Goal: Task Accomplishment & Management: Use online tool/utility

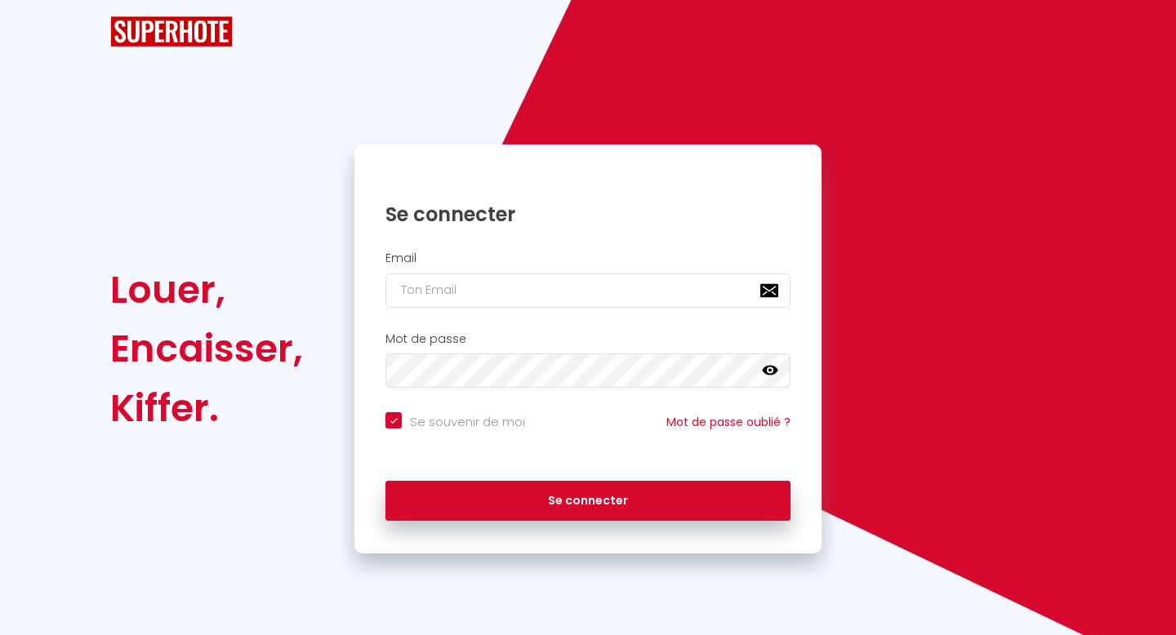
checkbox input "true"
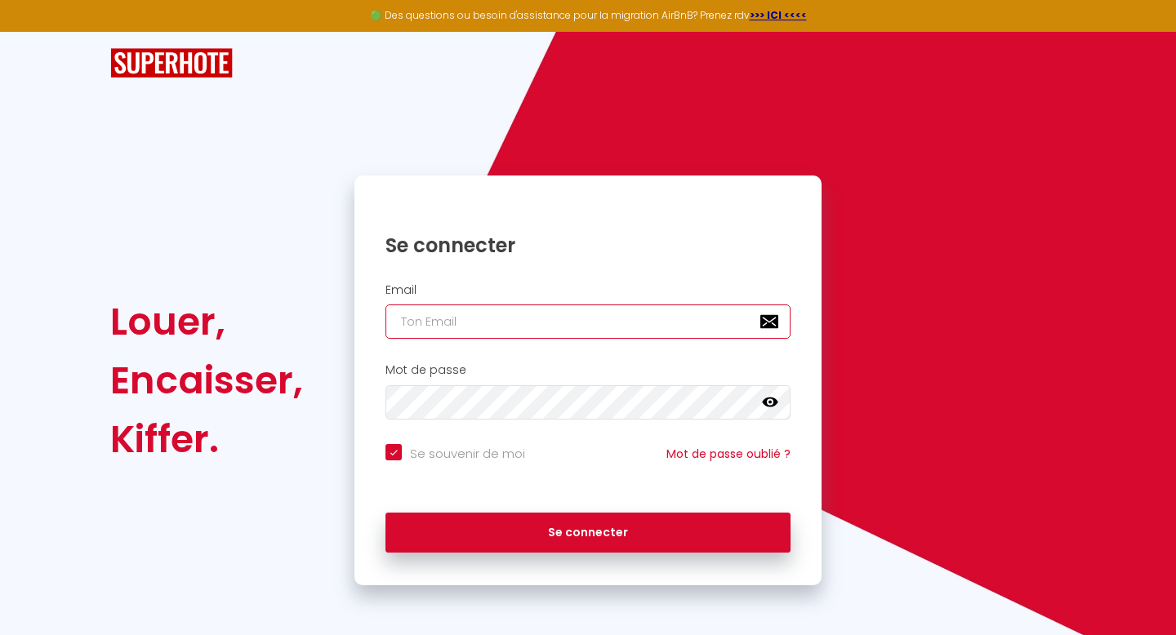
click at [446, 323] on input "email" at bounding box center [587, 322] width 405 height 34
type input "[EMAIL_ADDRESS][DOMAIN_NAME]"
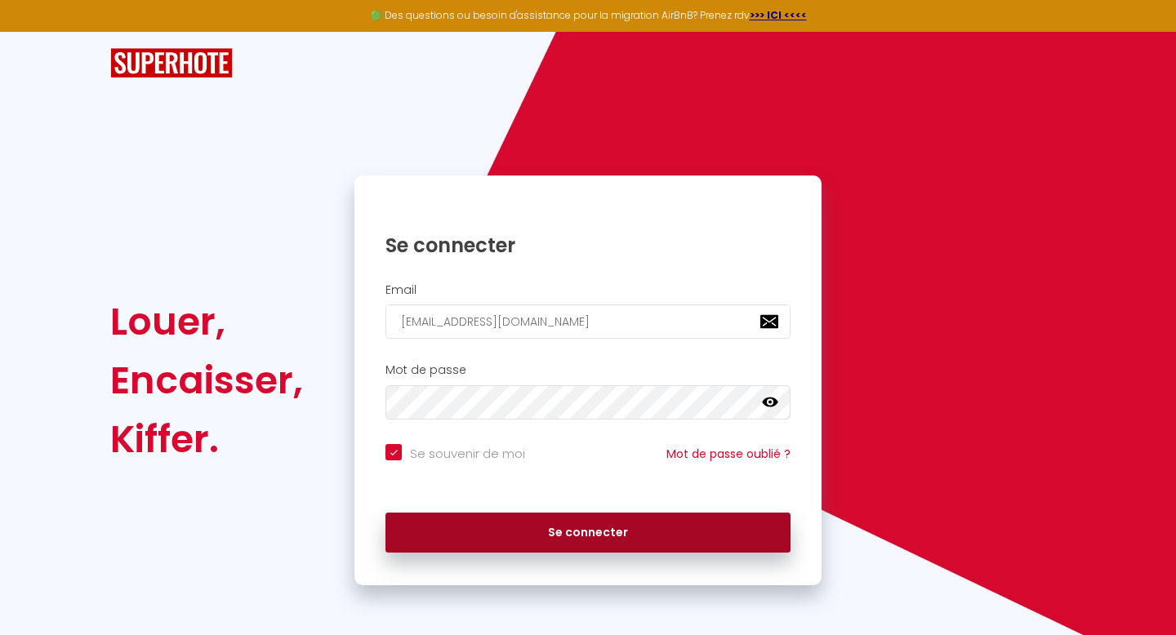
click at [537, 524] on button "Se connecter" at bounding box center [587, 533] width 405 height 41
checkbox input "true"
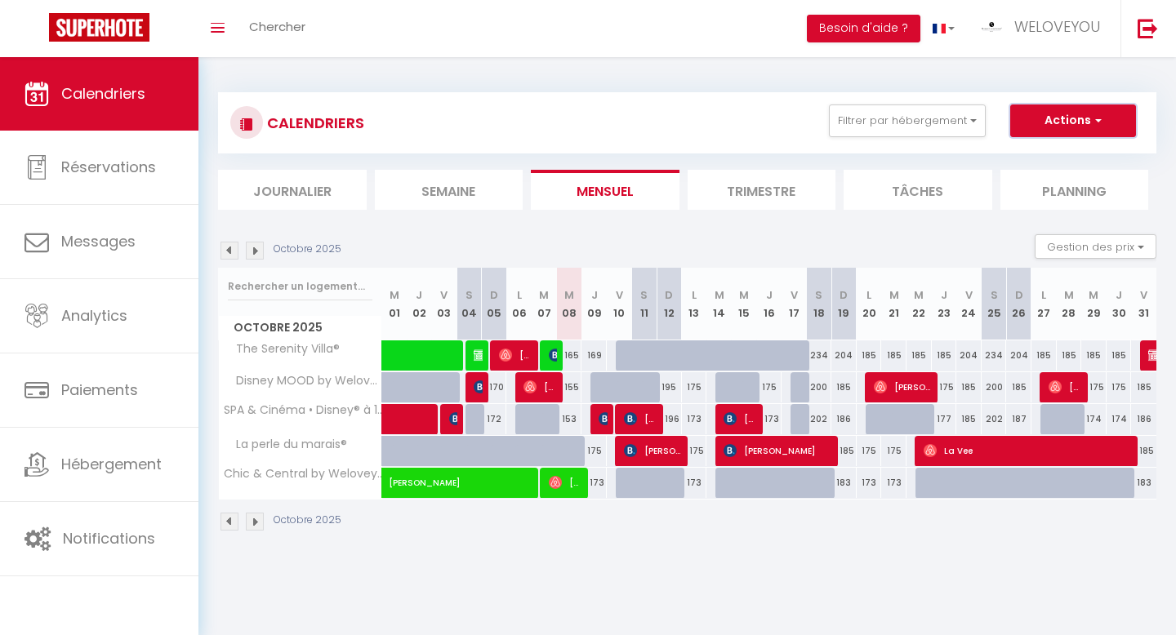
click at [1085, 118] on button "Actions" at bounding box center [1073, 121] width 126 height 33
click at [1061, 153] on link "Nouvelle réservation" at bounding box center [1056, 158] width 142 height 24
select select
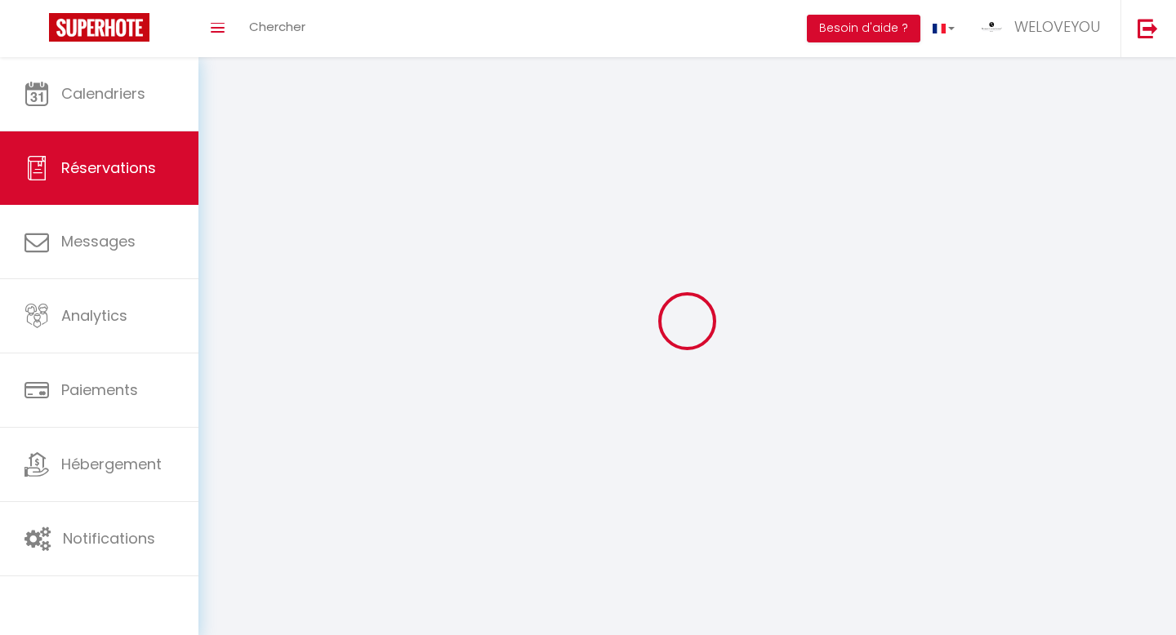
select select
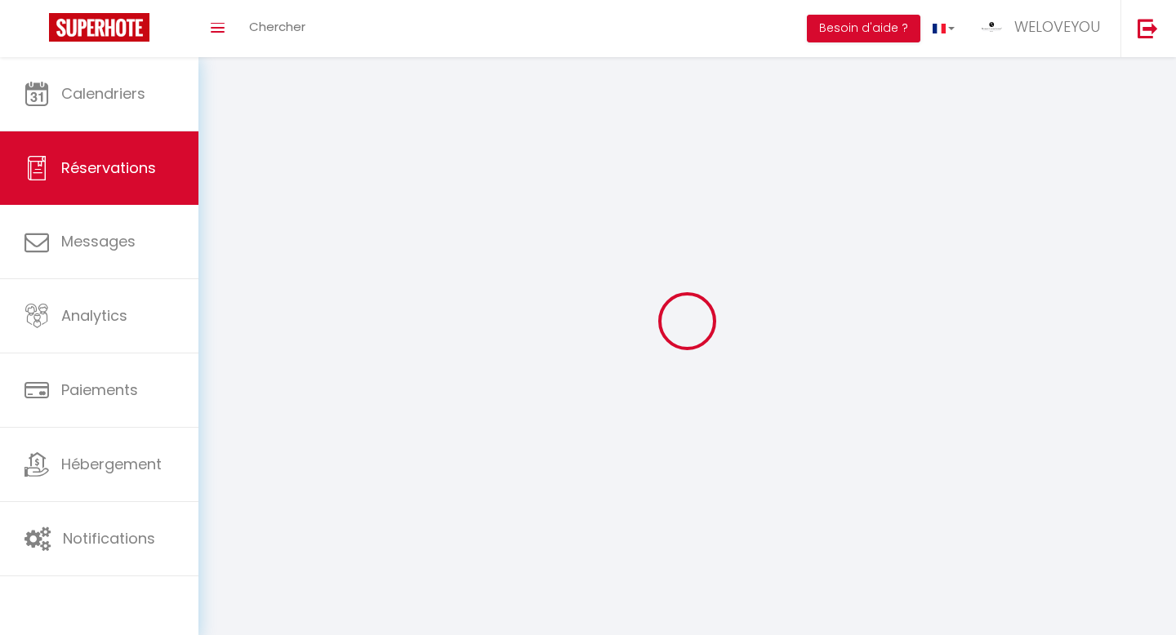
select select
checkbox input "false"
select select
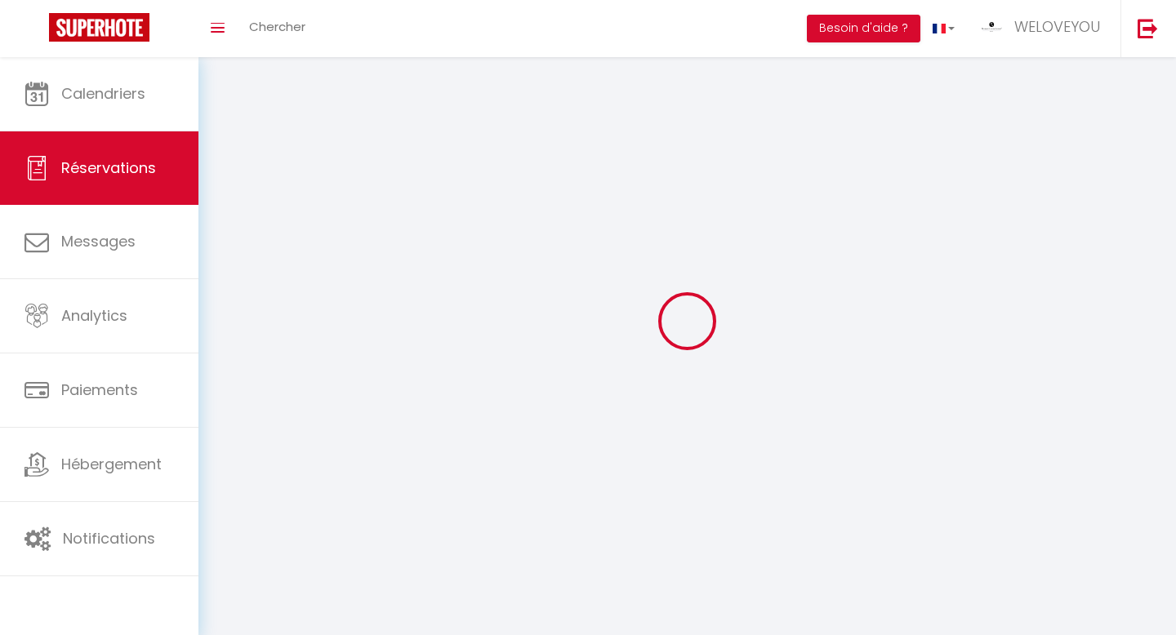
select select
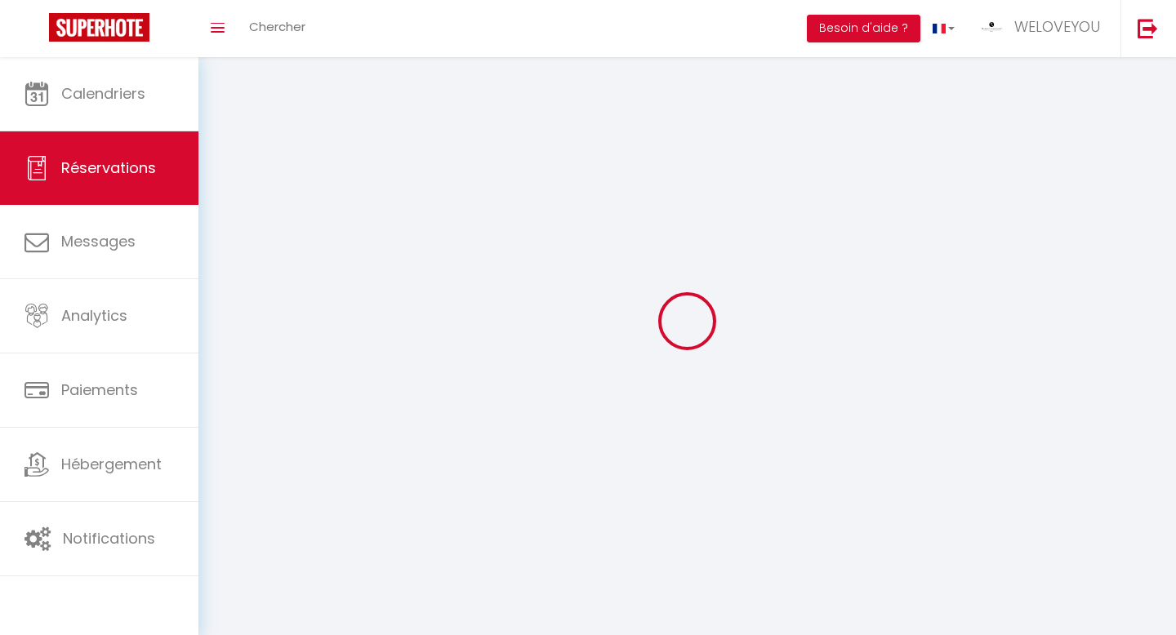
checkbox input "false"
select select
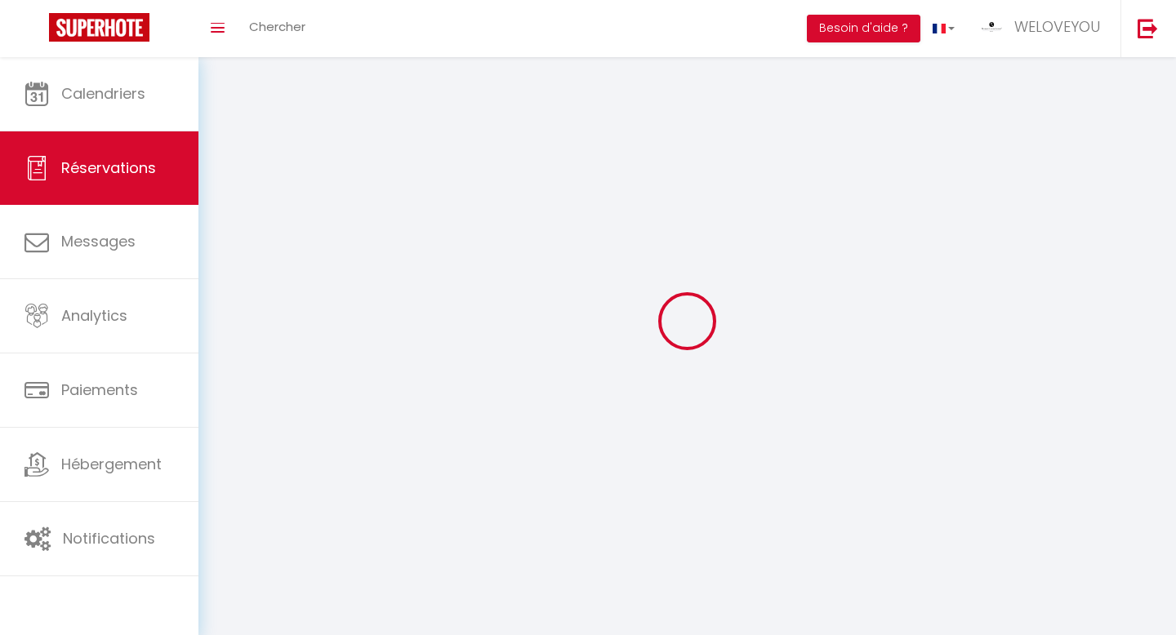
select select
checkbox input "false"
select select
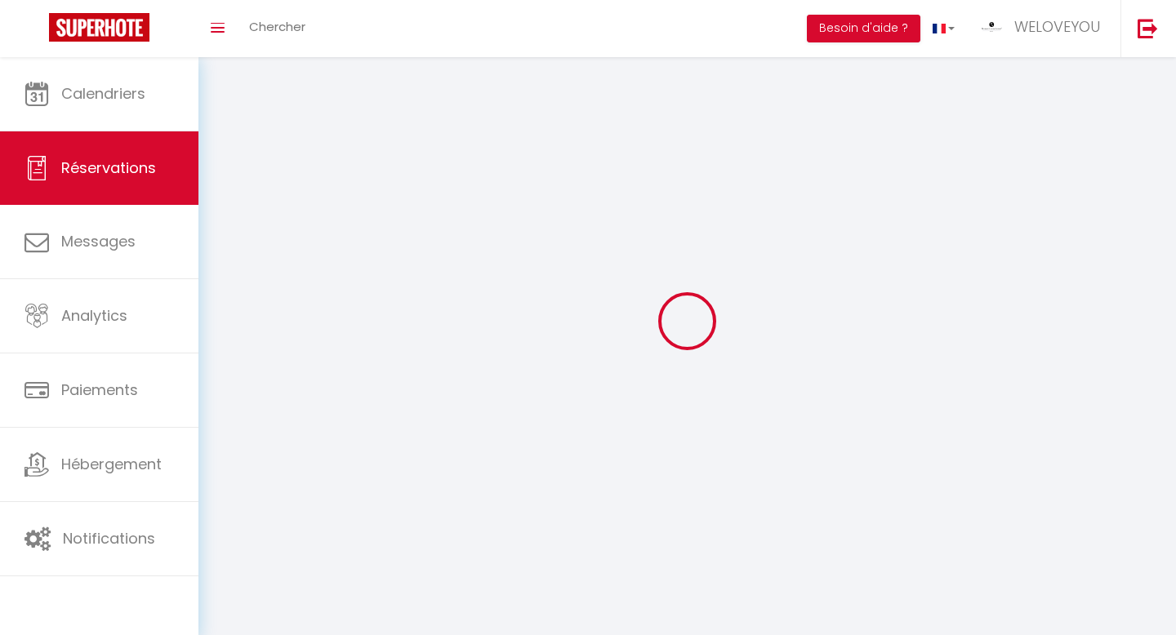
select select
checkbox input "false"
select select
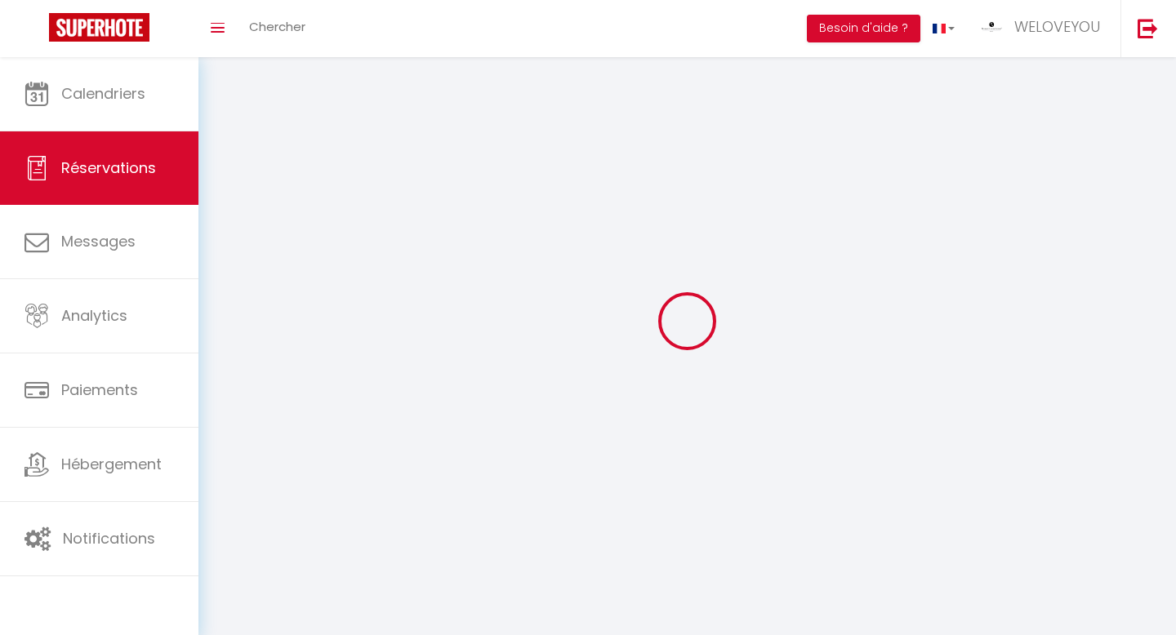
select select
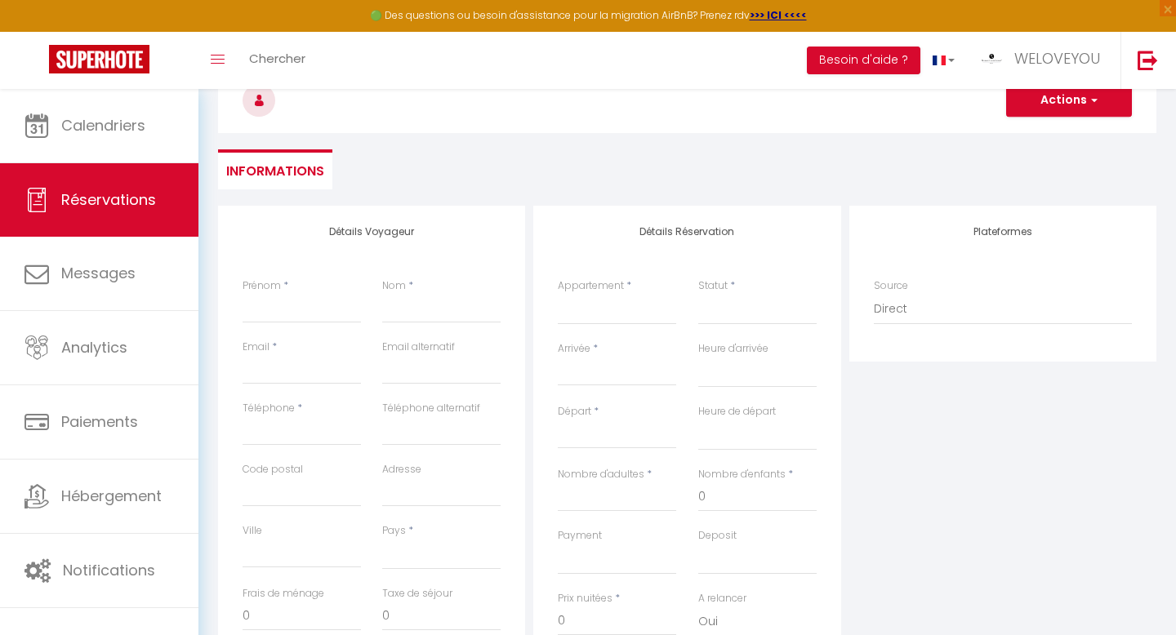
scroll to position [120, 0]
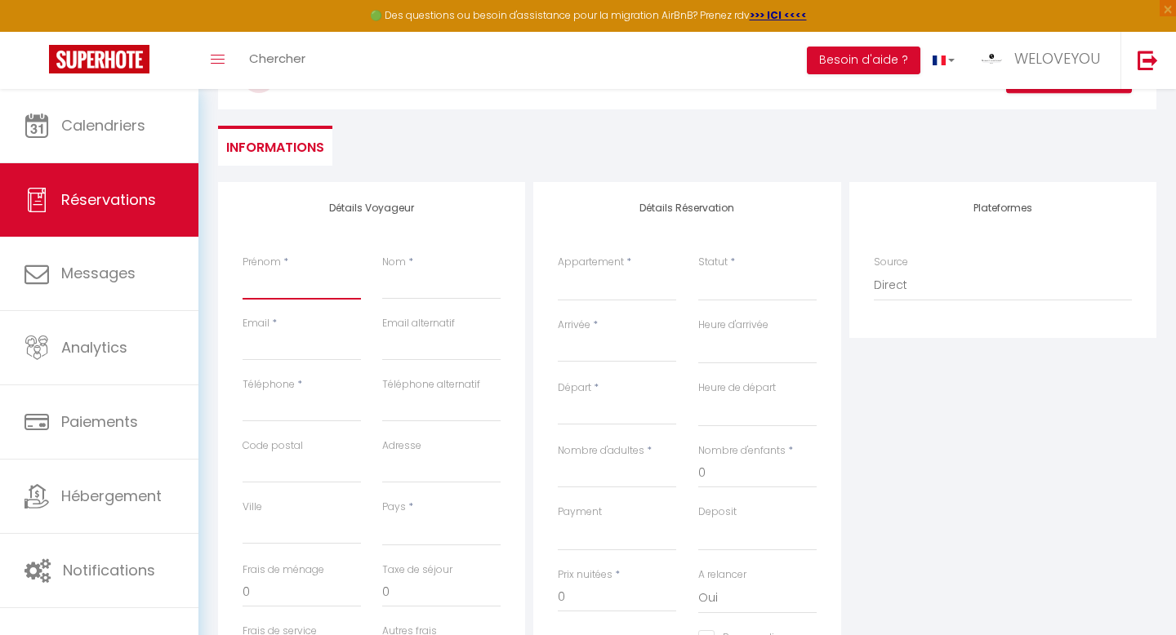
click at [296, 287] on input "Prénom" at bounding box center [302, 284] width 118 height 29
type input "k"
select select
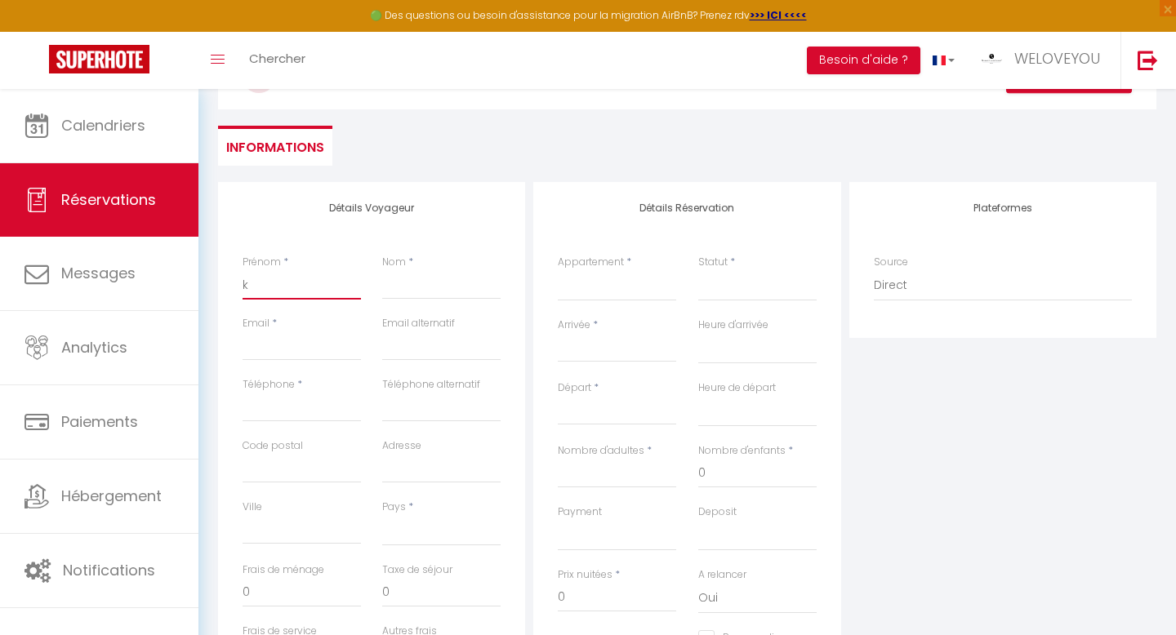
select select
checkbox input "false"
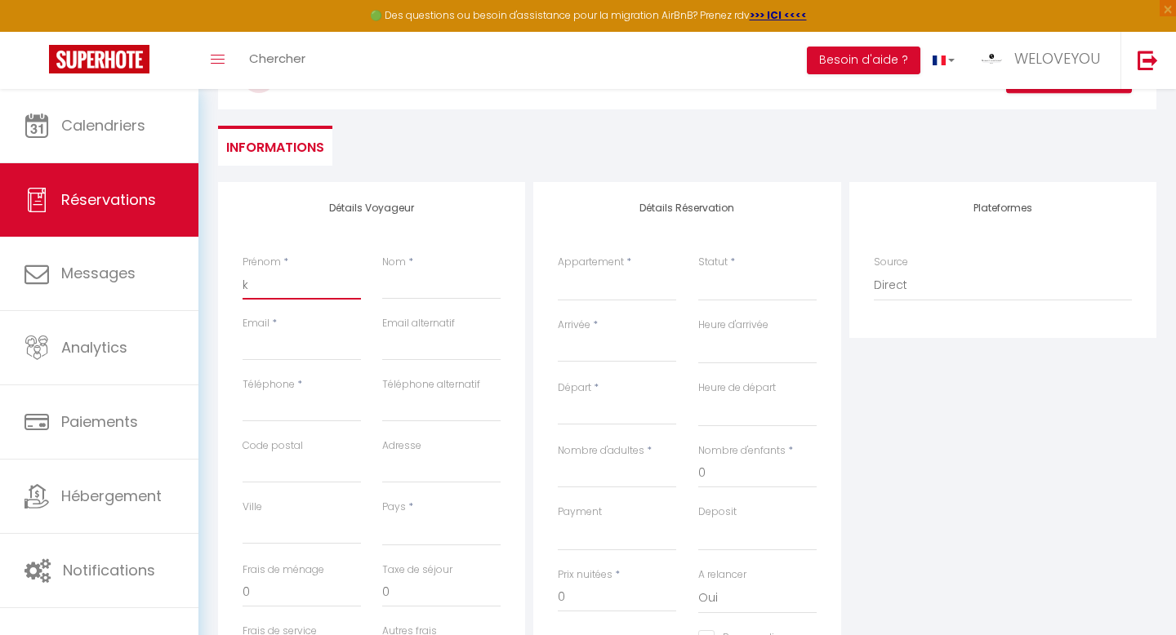
type input "ka"
select select
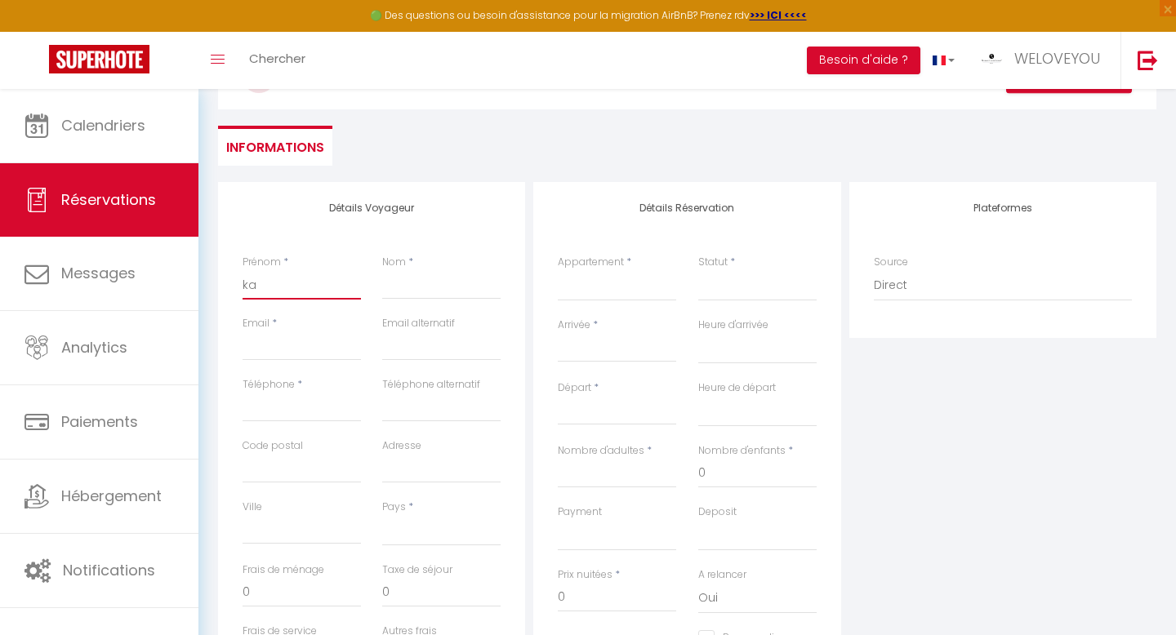
select select
checkbox input "false"
type input "kam"
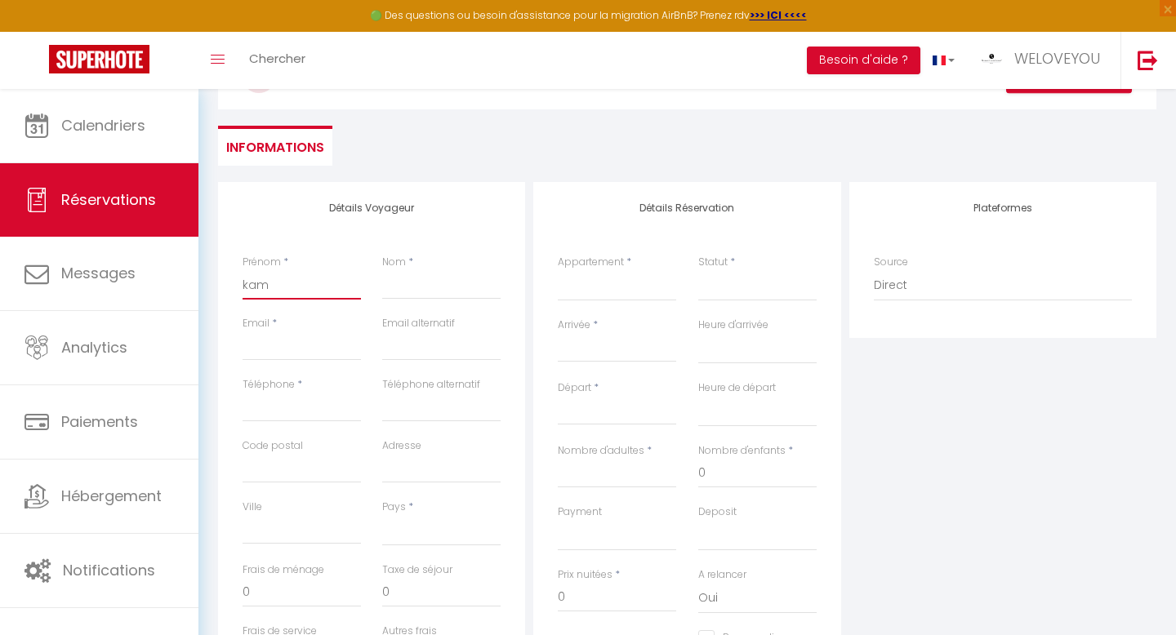
select select
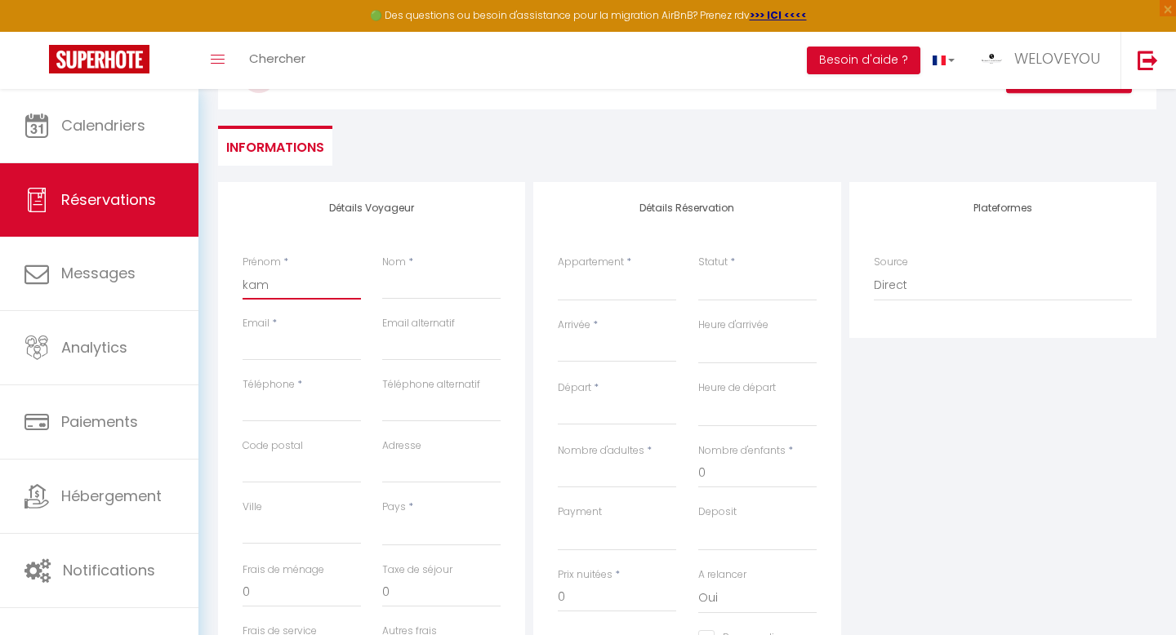
select select
checkbox input "false"
type input "kami"
select select
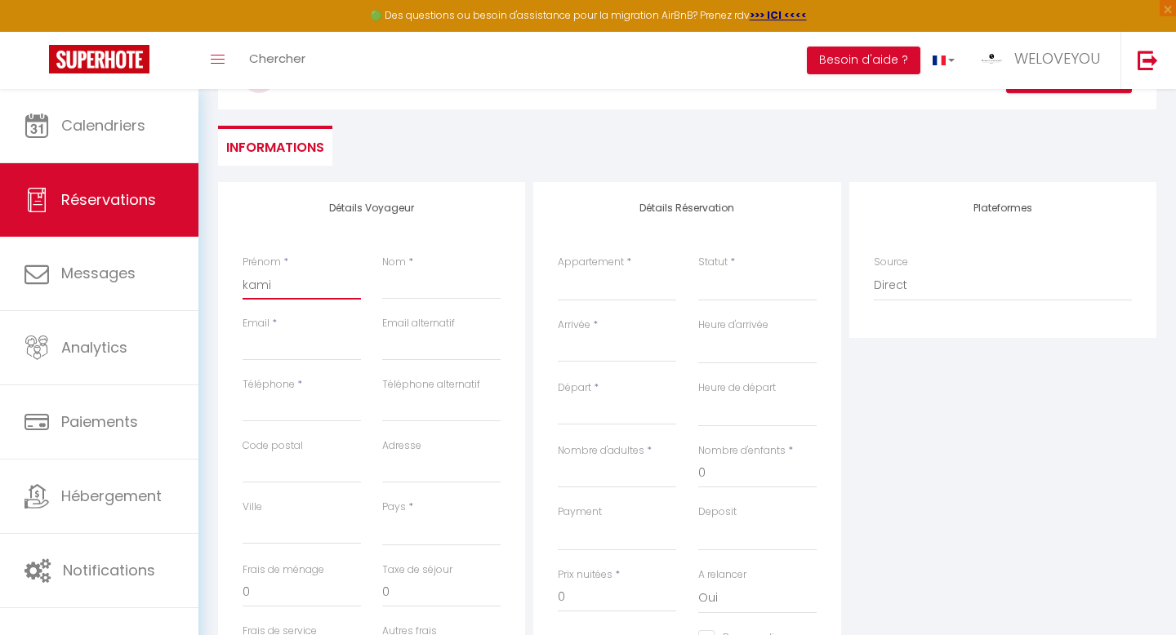
select select
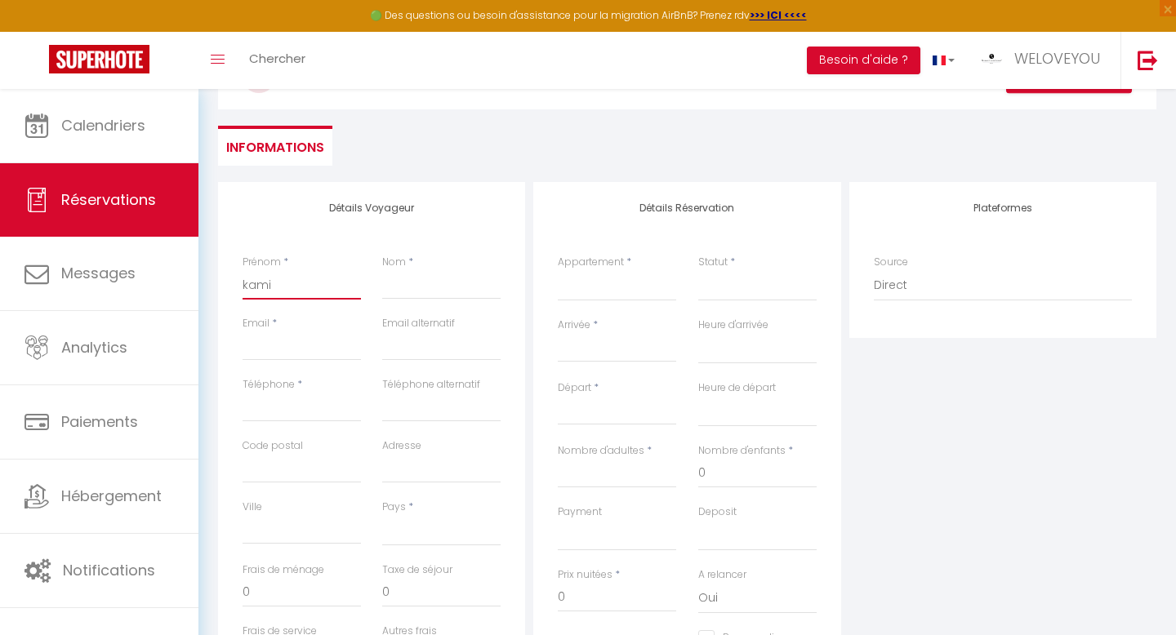
select select
checkbox input "false"
type input "[PERSON_NAME]"
select select
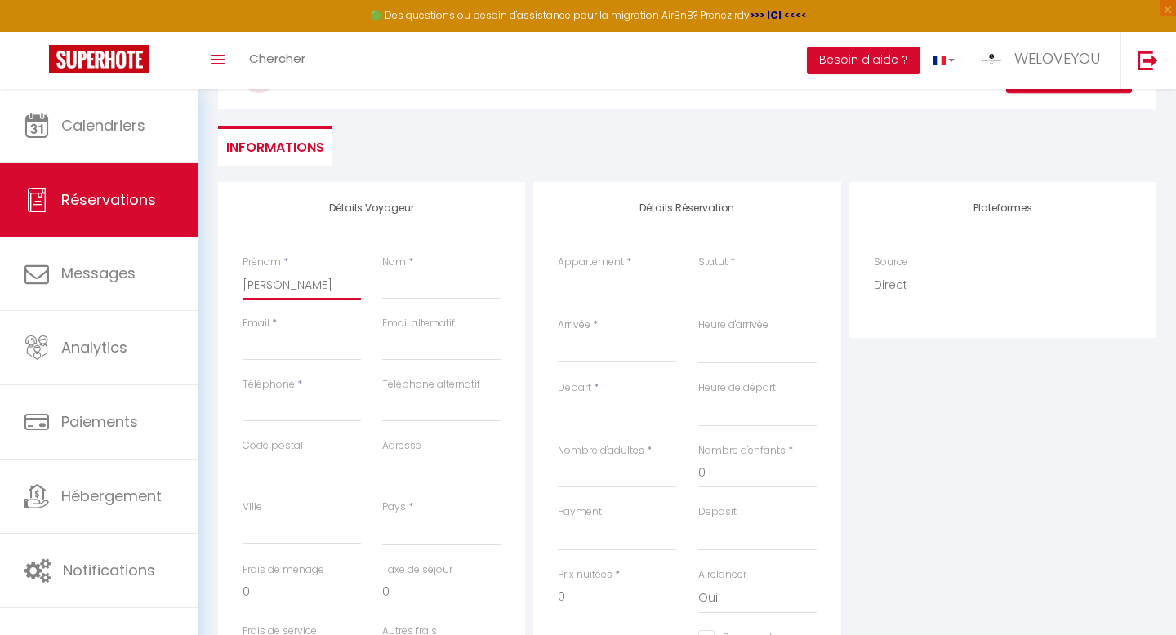
select select
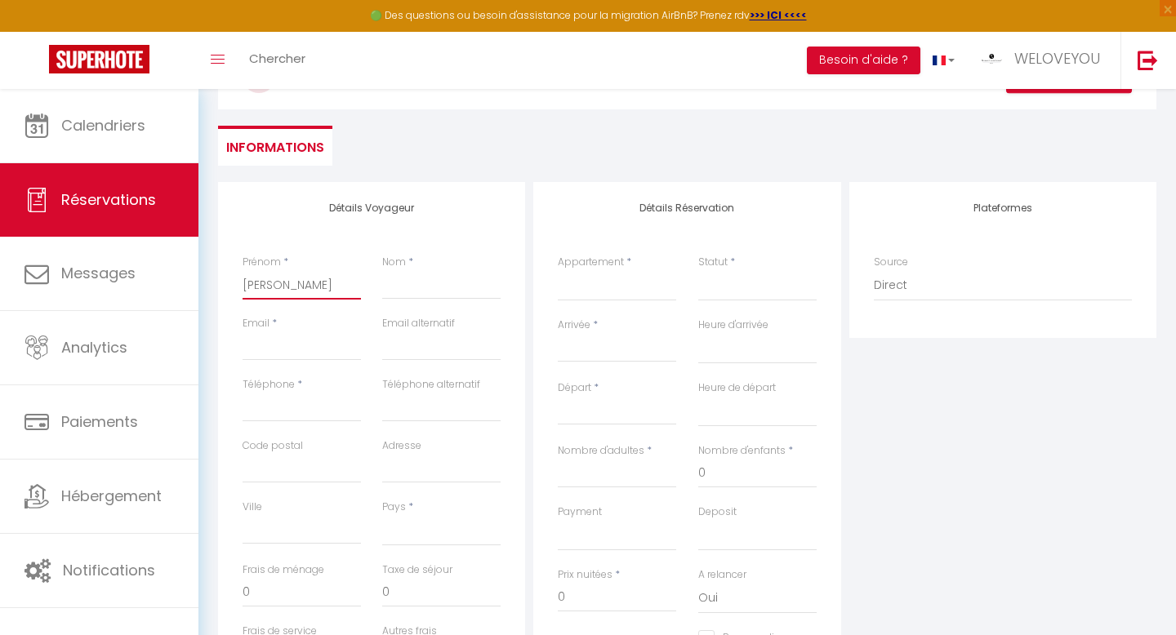
checkbox input "false"
type input "[PERSON_NAME]"
click at [461, 292] on input "Nom" at bounding box center [441, 284] width 118 height 29
type input "c"
select select
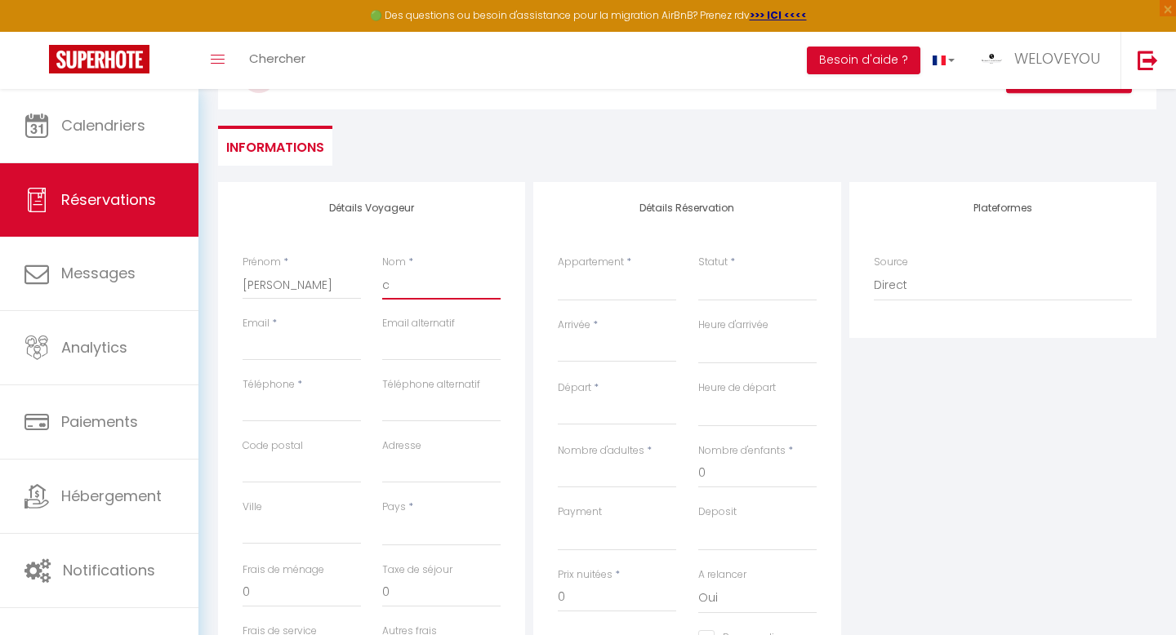
select select
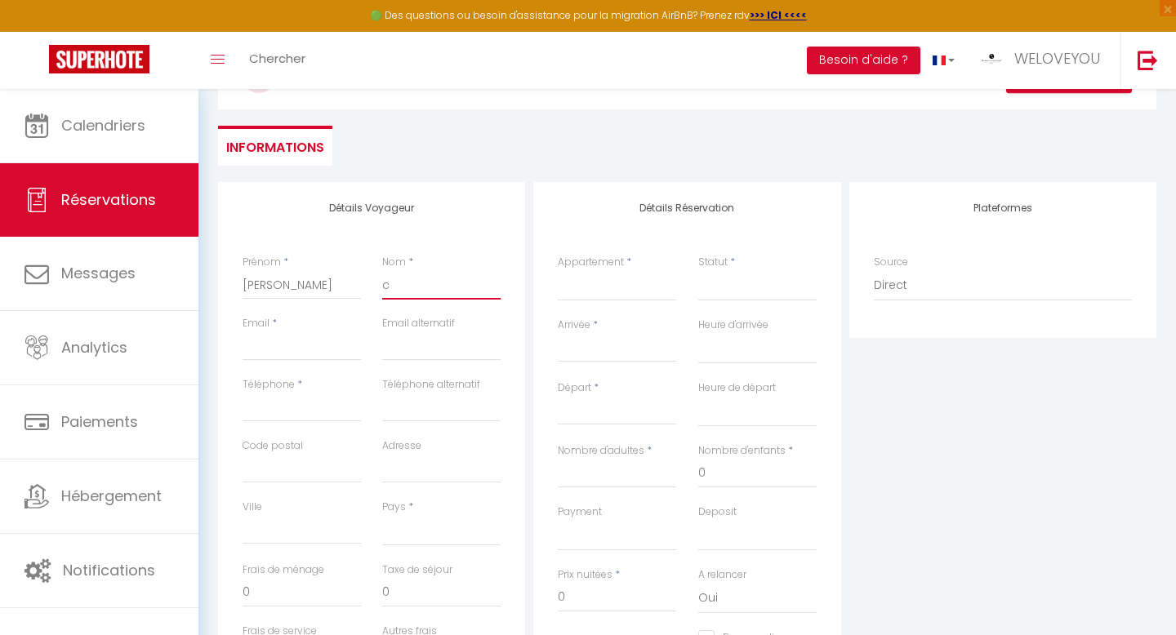
select select
checkbox input "false"
type input "cl"
select select
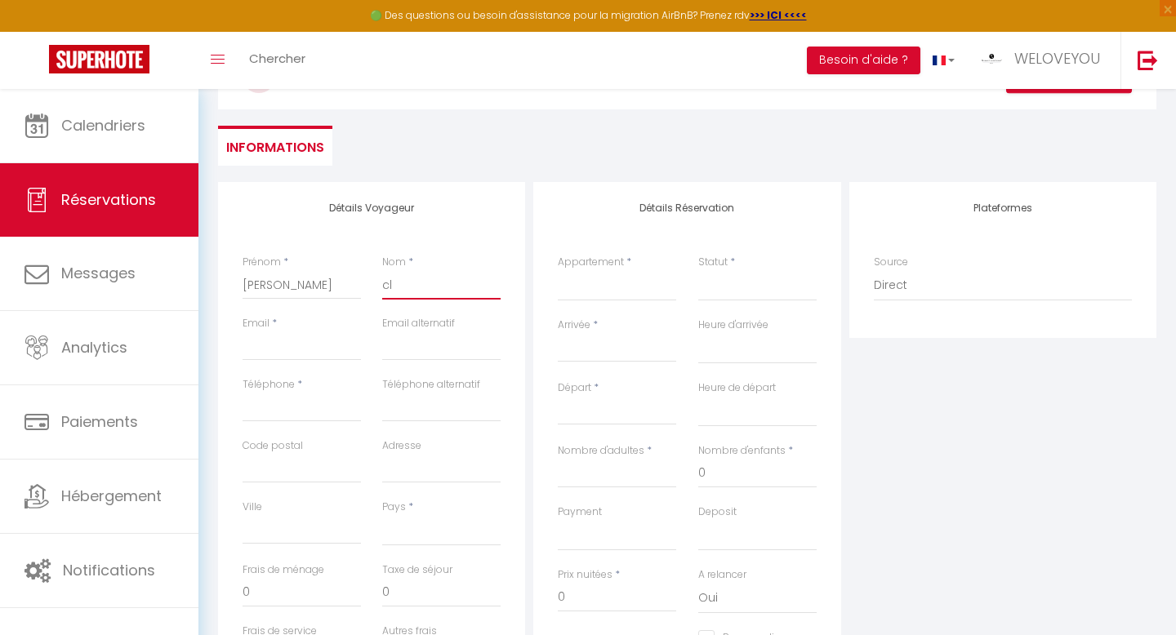
select select
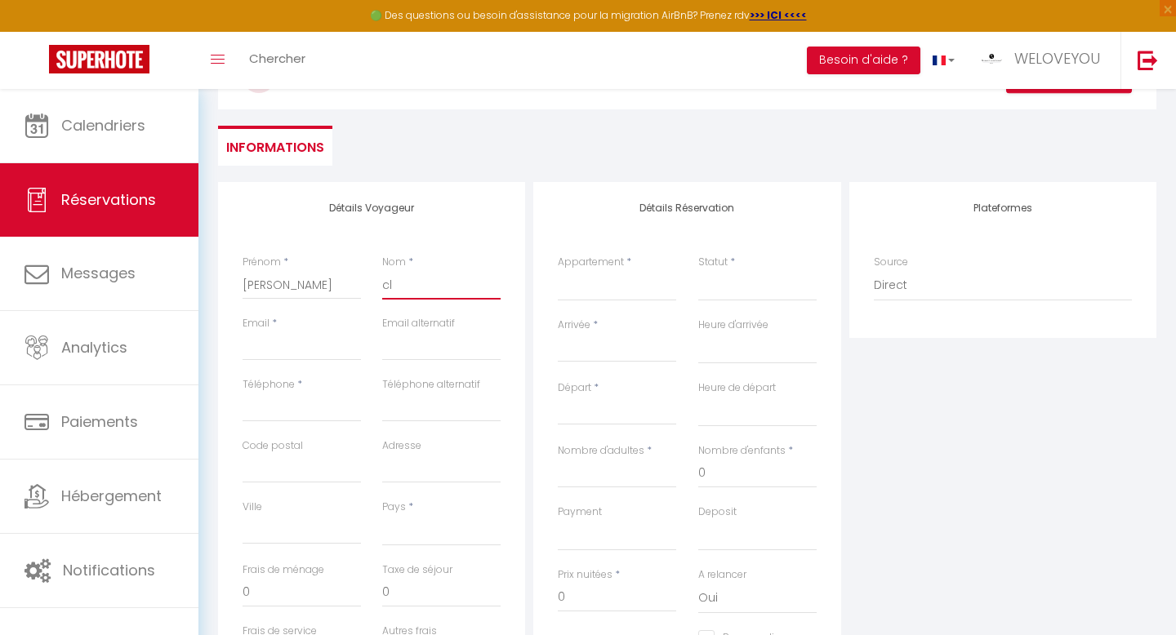
checkbox input "false"
type input "cli"
select select
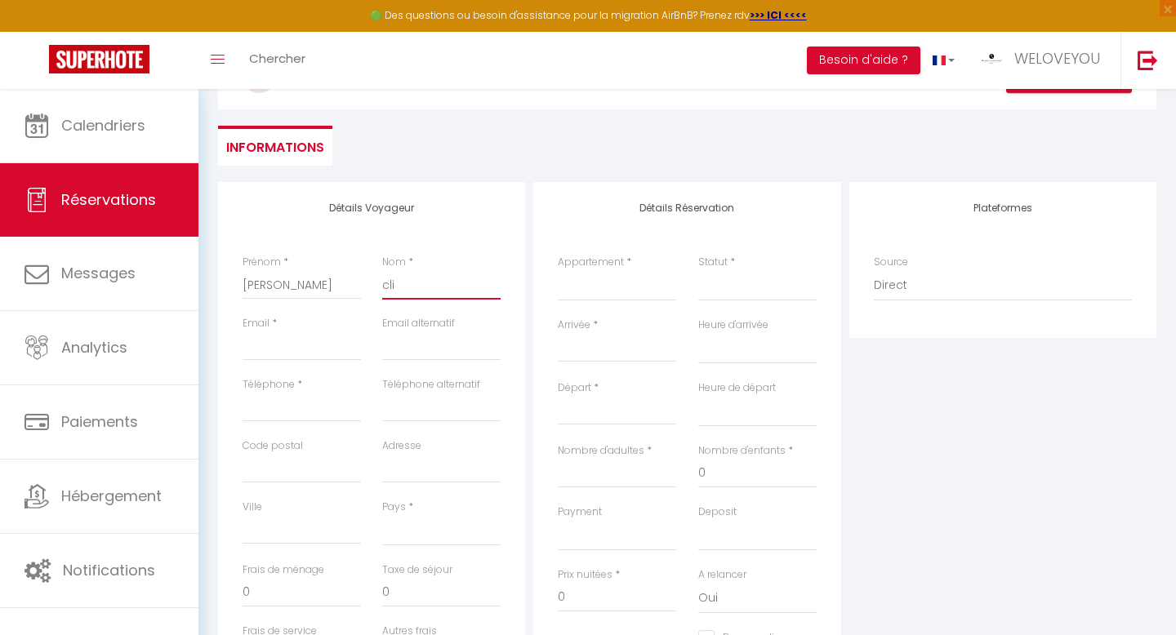
select select
checkbox input "false"
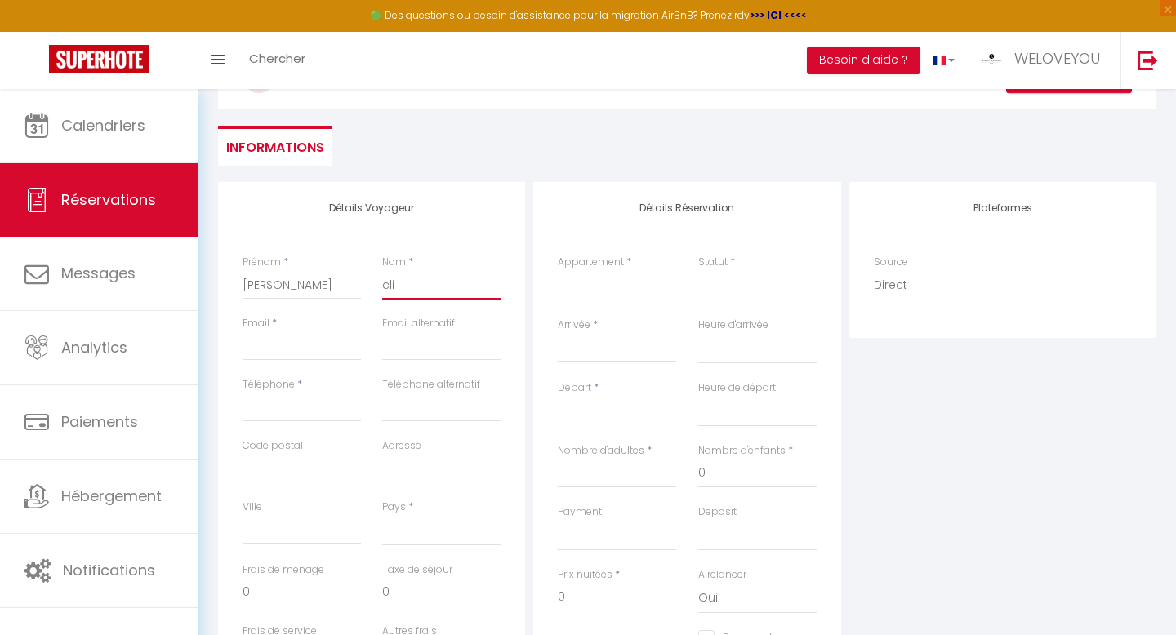
type input "clie"
select select
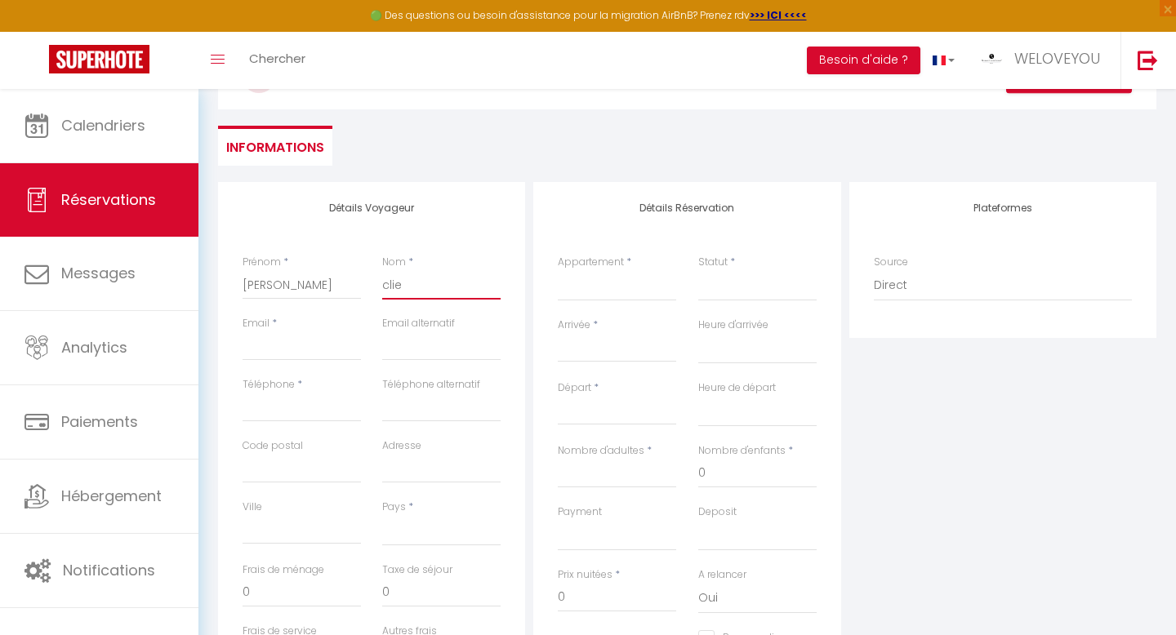
select select
checkbox input "false"
type input "clien"
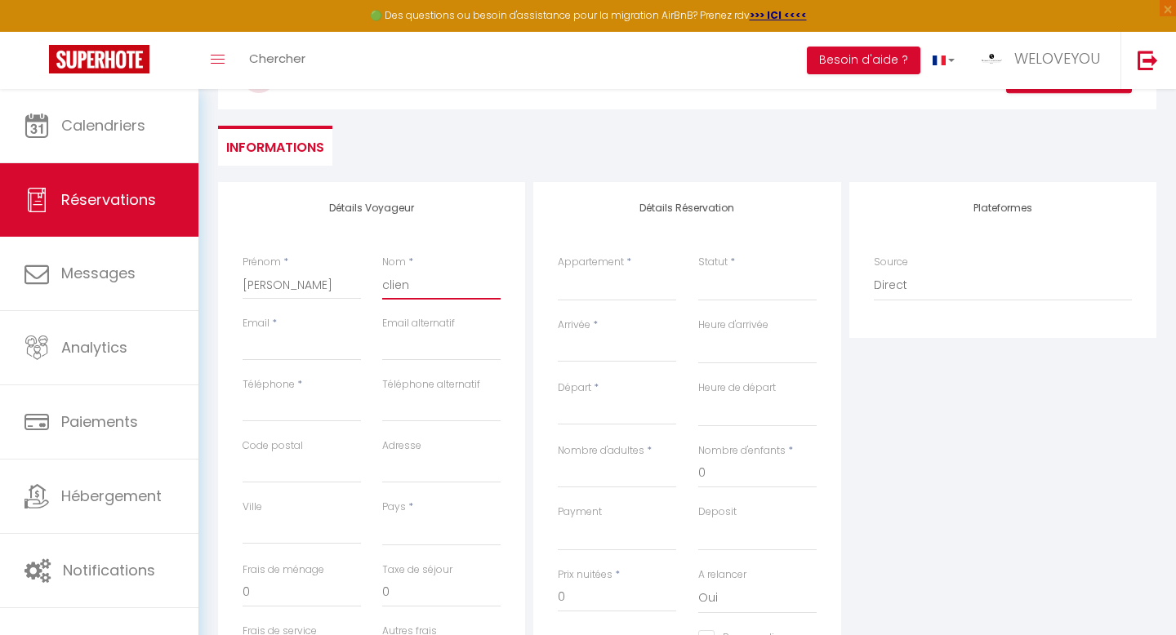
select select
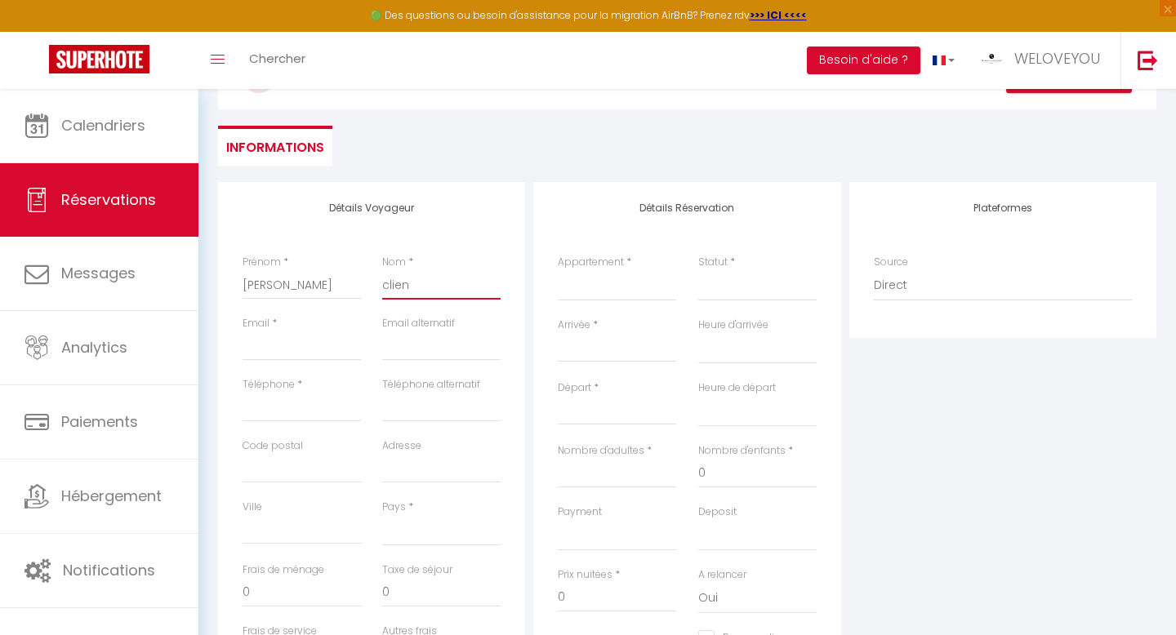
select select
checkbox input "false"
type input "client"
select select
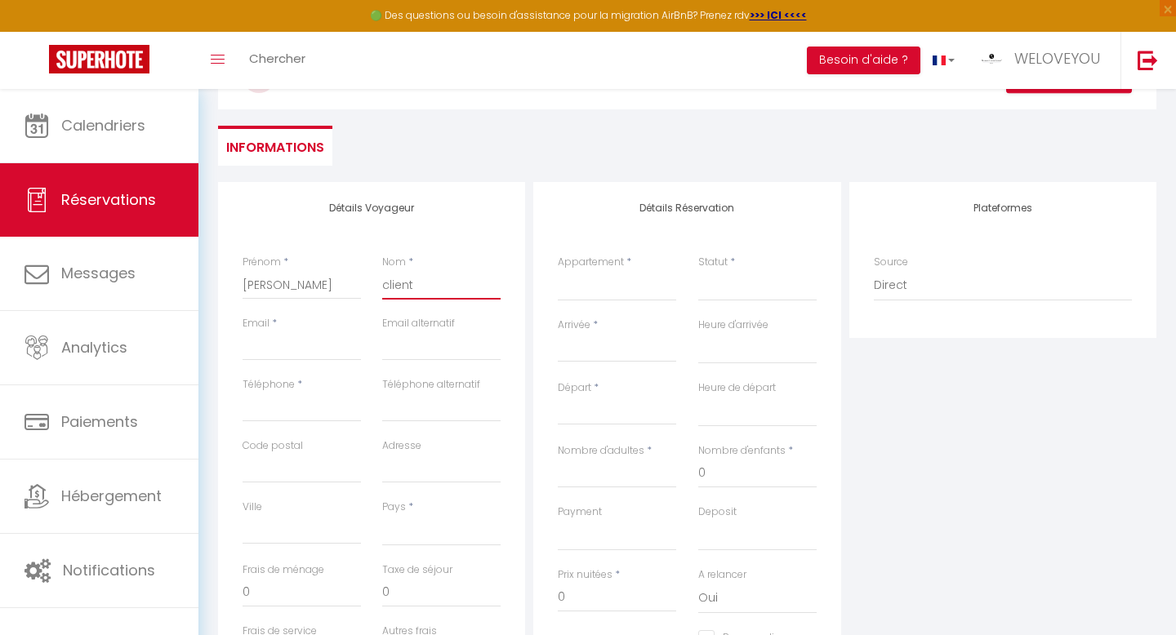
select select
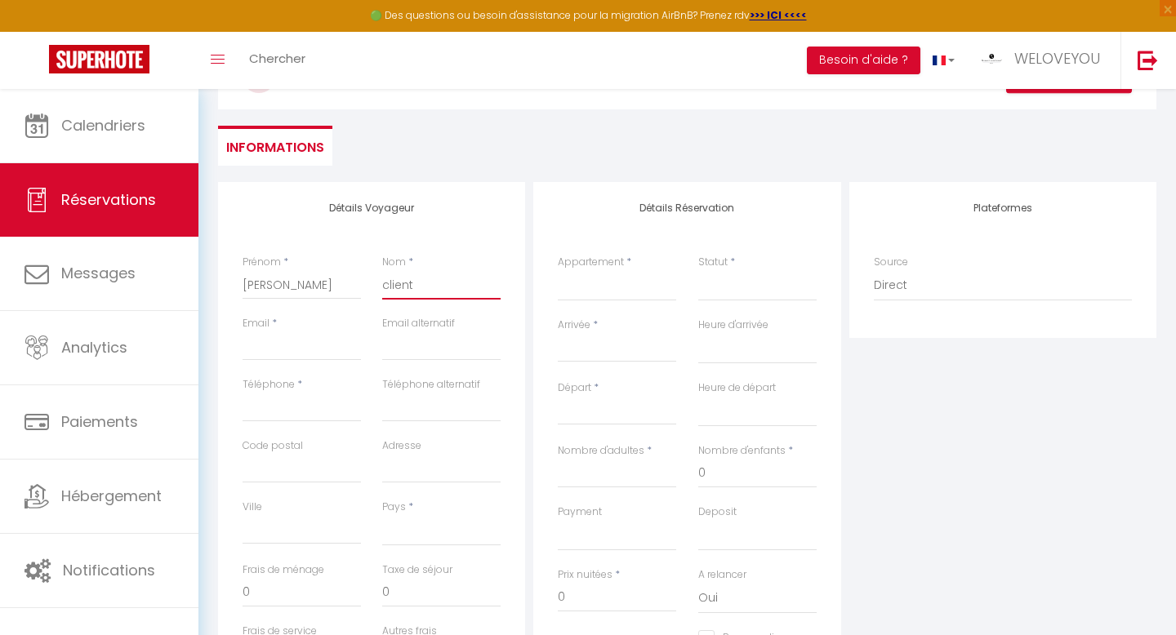
select select
checkbox input "false"
type input "client"
click at [61, 189] on link "Réservations" at bounding box center [99, 199] width 198 height 73
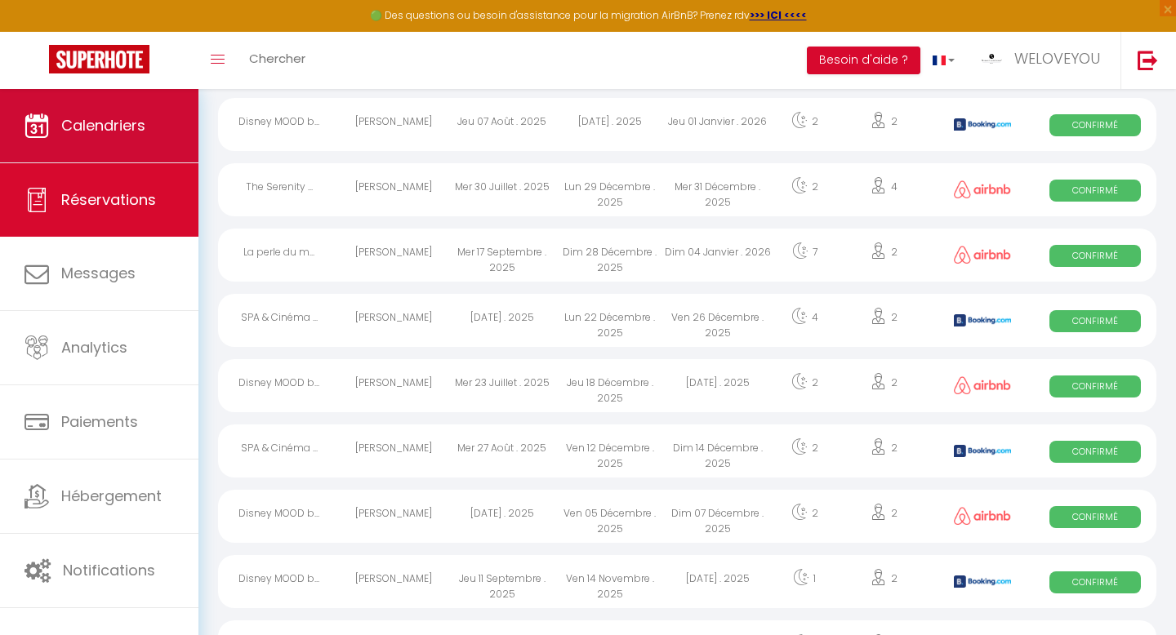
scroll to position [1104, 0]
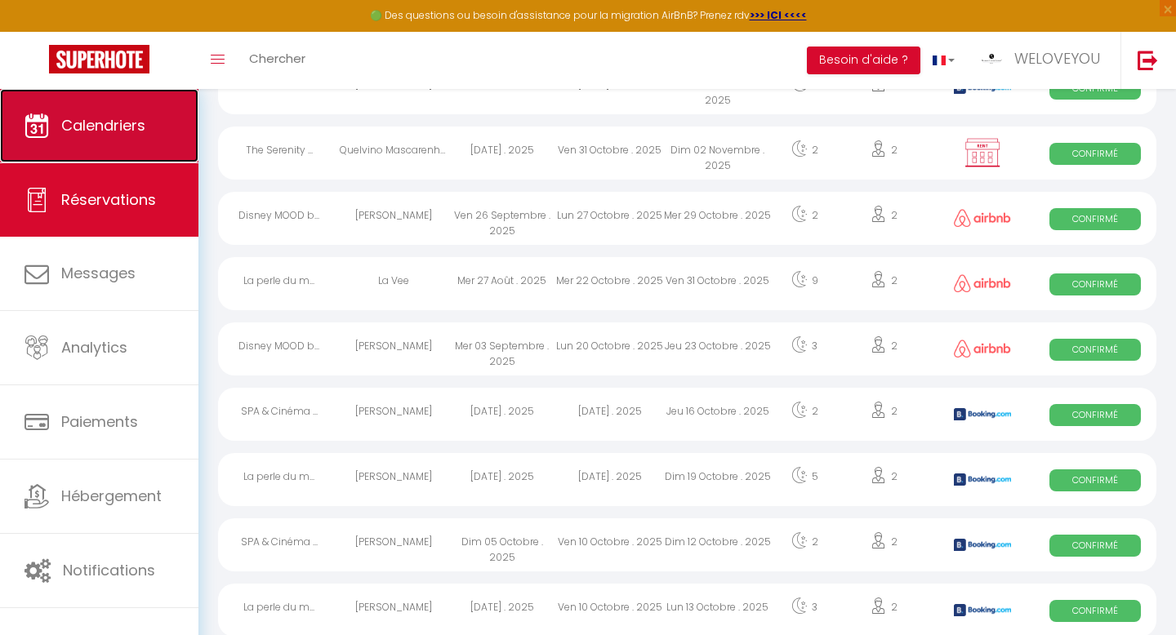
click at [104, 117] on span "Calendriers" at bounding box center [103, 125] width 84 height 20
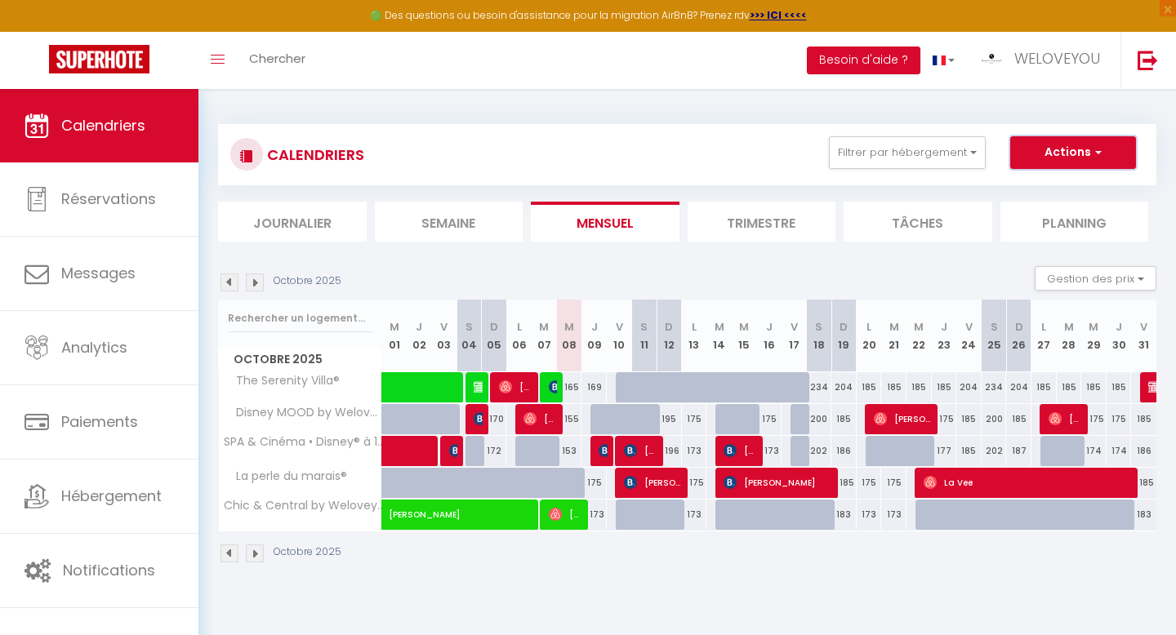
click at [1097, 151] on span "button" at bounding box center [1096, 152] width 10 height 16
click at [572, 384] on div "165" at bounding box center [569, 387] width 25 height 30
type input "165"
type input "Mer 08 Octobre 2025"
type input "Jeu 09 Octobre 2025"
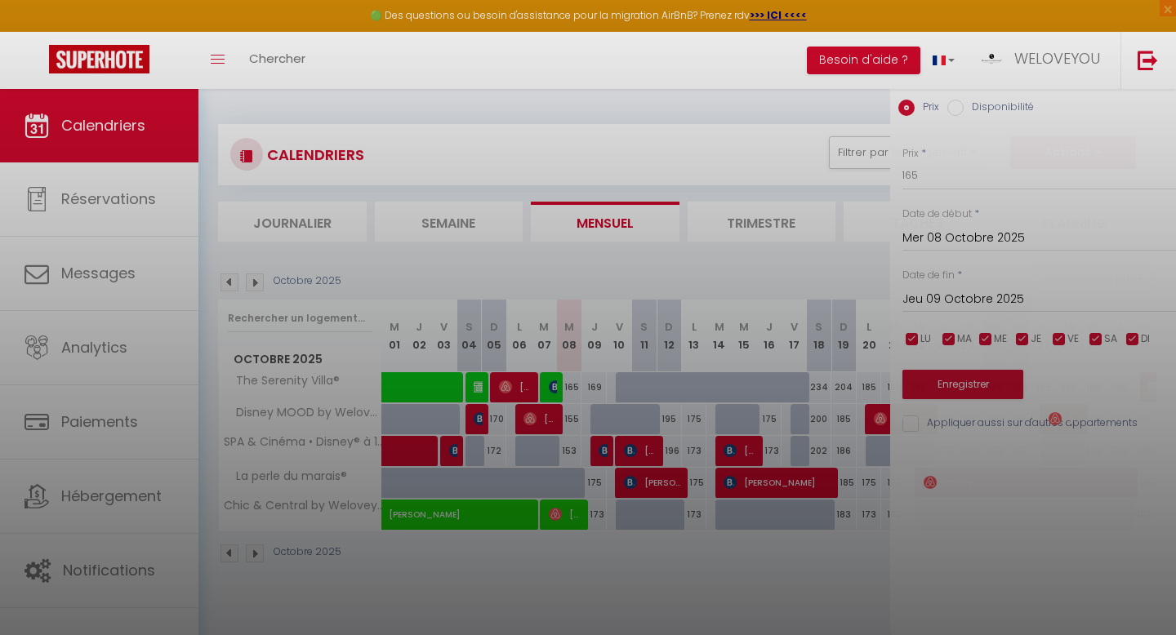
click at [572, 384] on div at bounding box center [588, 317] width 1176 height 635
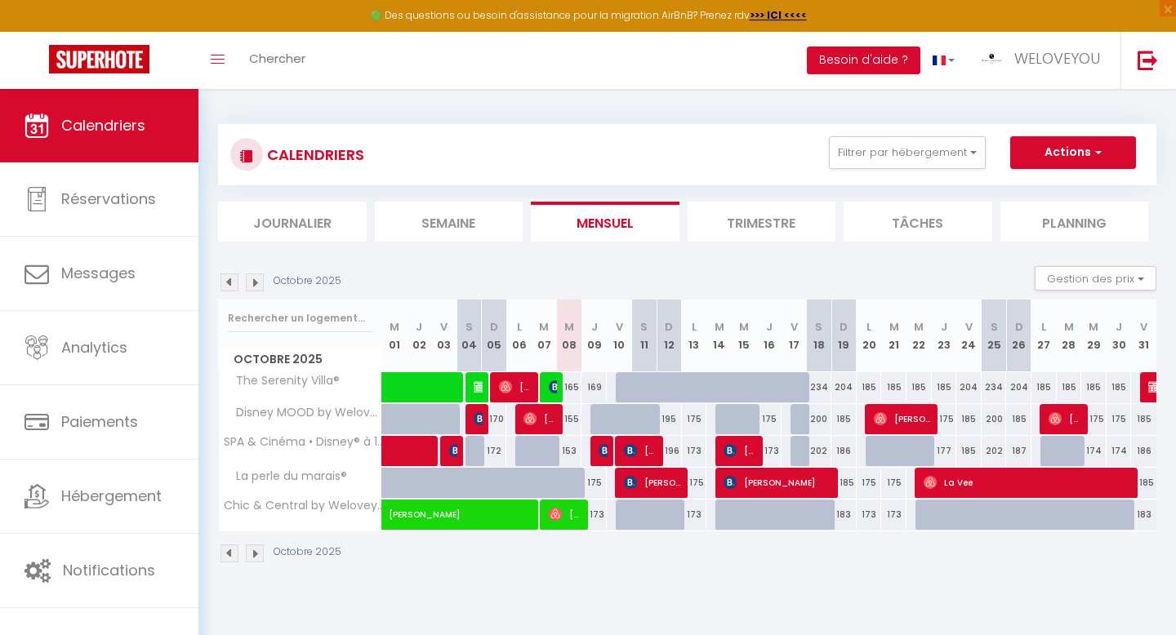
click at [571, 382] on div "165" at bounding box center [569, 387] width 25 height 30
type input "165"
type input "Mer 08 Octobre 2025"
type input "Jeu 09 Octobre 2025"
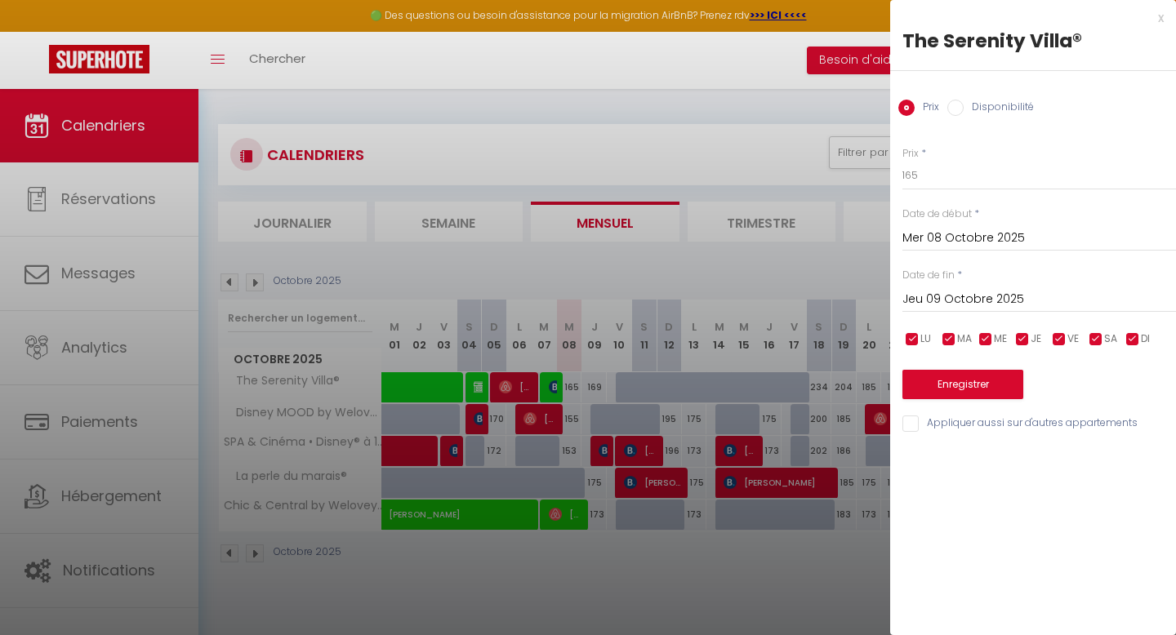
click at [996, 109] on label "Disponibilité" at bounding box center [998, 109] width 70 height 18
click at [963, 109] on input "Disponibilité" at bounding box center [955, 108] width 16 height 16
radio input "true"
radio input "false"
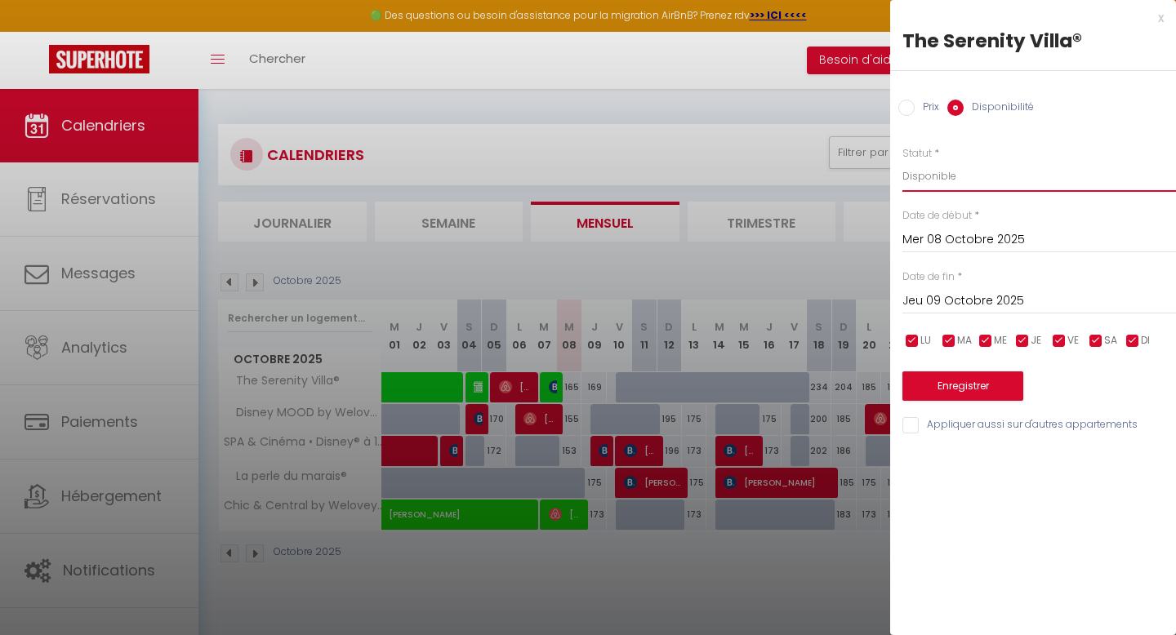
click at [946, 171] on select "Disponible Indisponible" at bounding box center [1039, 176] width 274 height 31
select select "0"
click at [902, 161] on select "Disponible Indisponible" at bounding box center [1039, 176] width 274 height 31
click at [960, 381] on button "Enregistrer" at bounding box center [962, 386] width 121 height 29
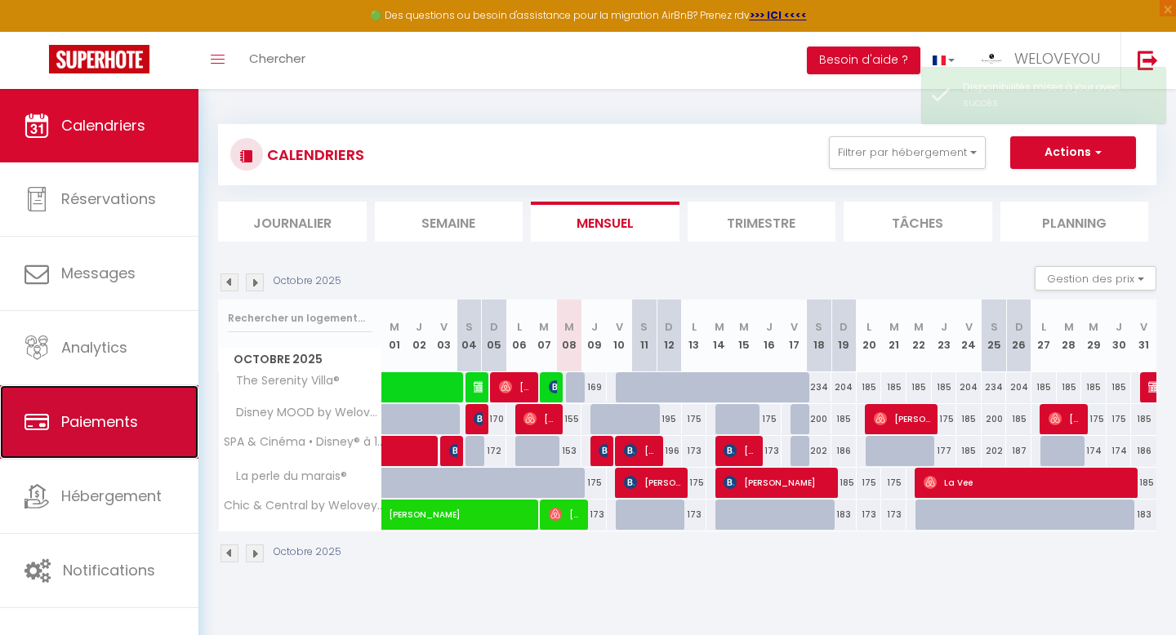
click at [105, 408] on link "Paiements" at bounding box center [99, 421] width 198 height 73
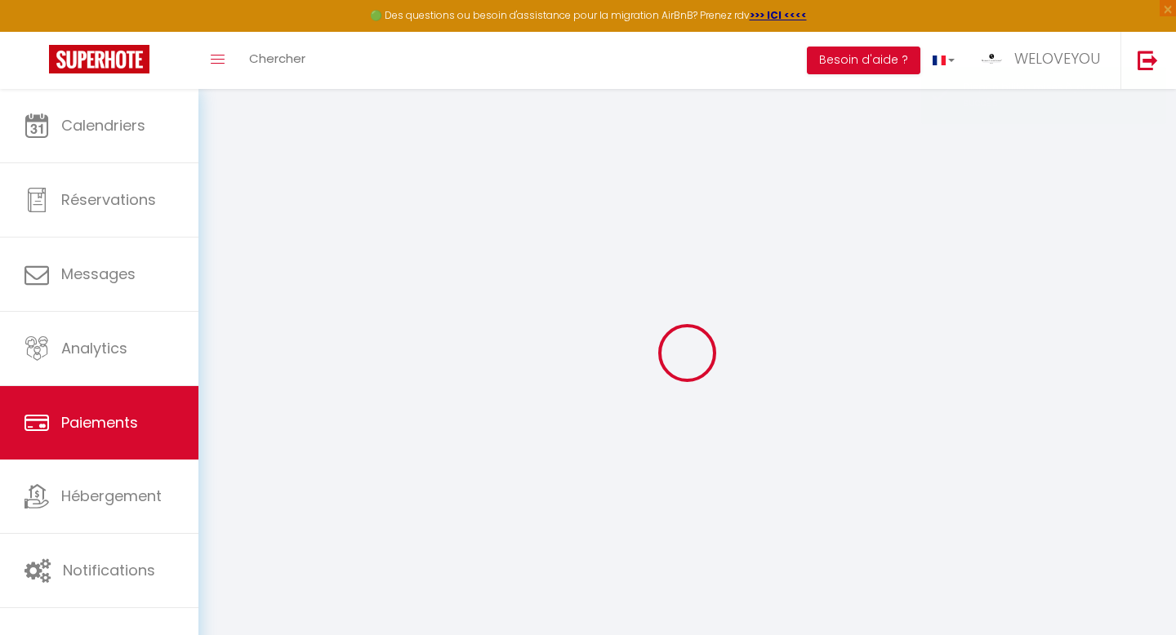
select select "2"
select select "0"
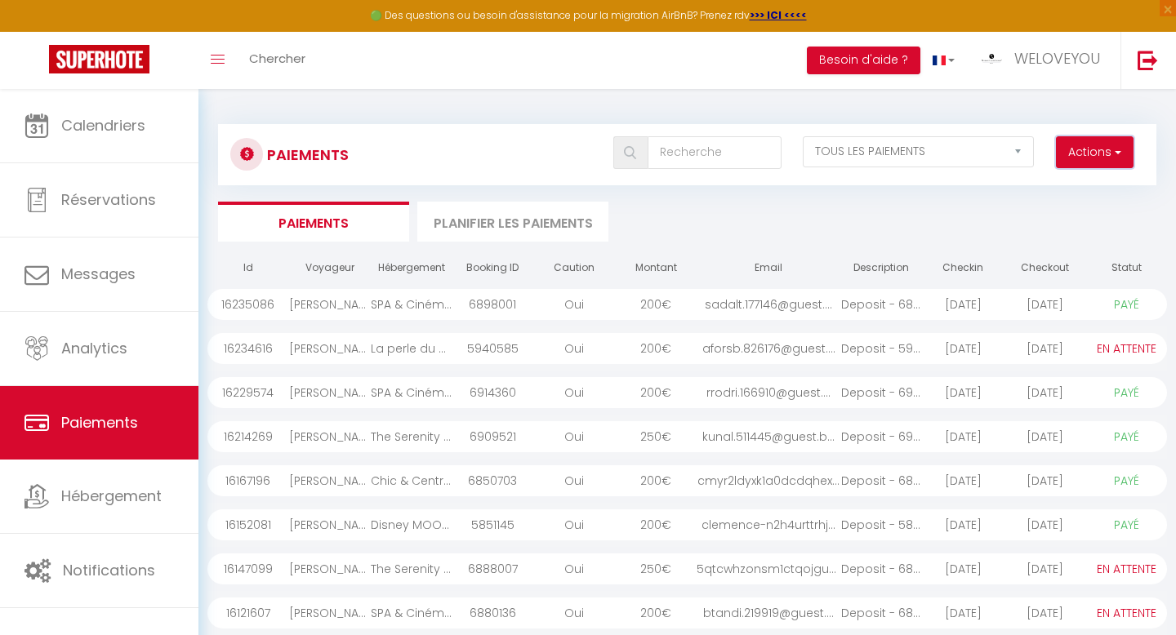
click at [1090, 146] on button "Actions" at bounding box center [1095, 152] width 78 height 33
click at [1056, 205] on link "Créer nouveau lien caution" at bounding box center [1032, 208] width 201 height 21
select select
select select "other"
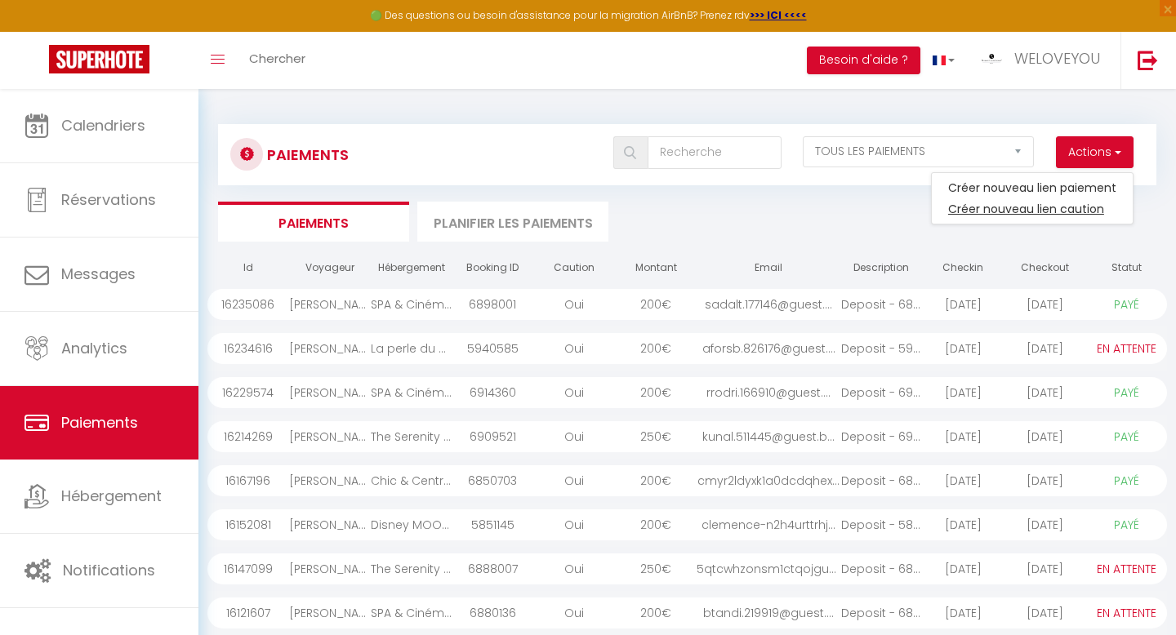
select select "2569"
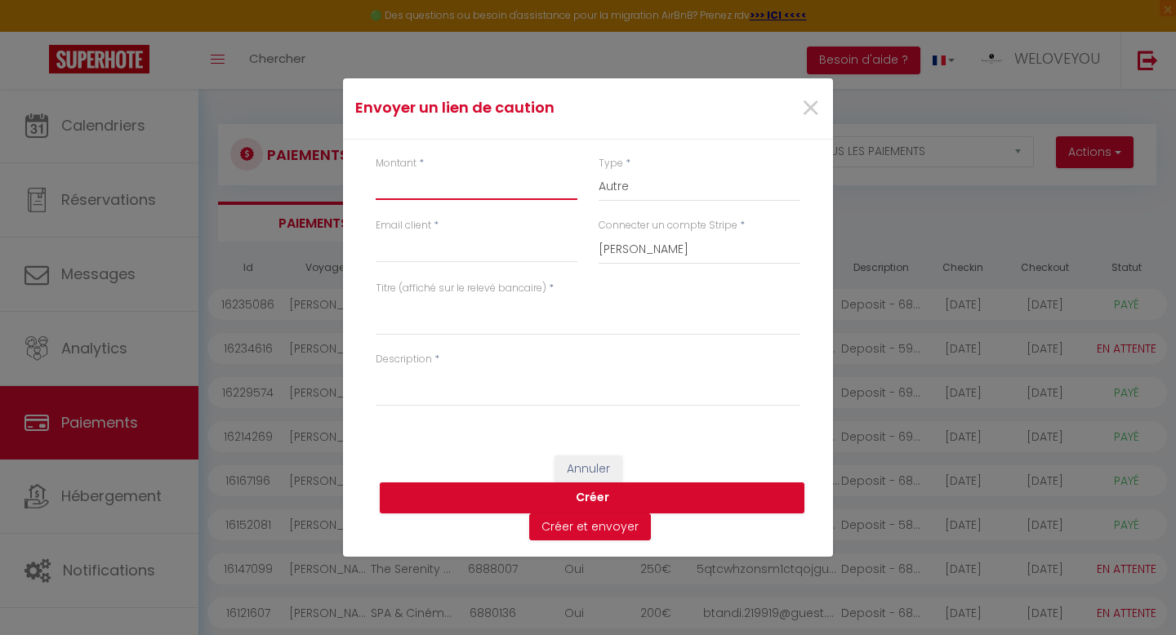
click at [384, 188] on input "Montant" at bounding box center [477, 185] width 202 height 29
type input "250"
click at [412, 253] on input "Email client" at bounding box center [477, 248] width 202 height 29
type input "[EMAIL_ADDRESS][DOMAIN_NAME]"
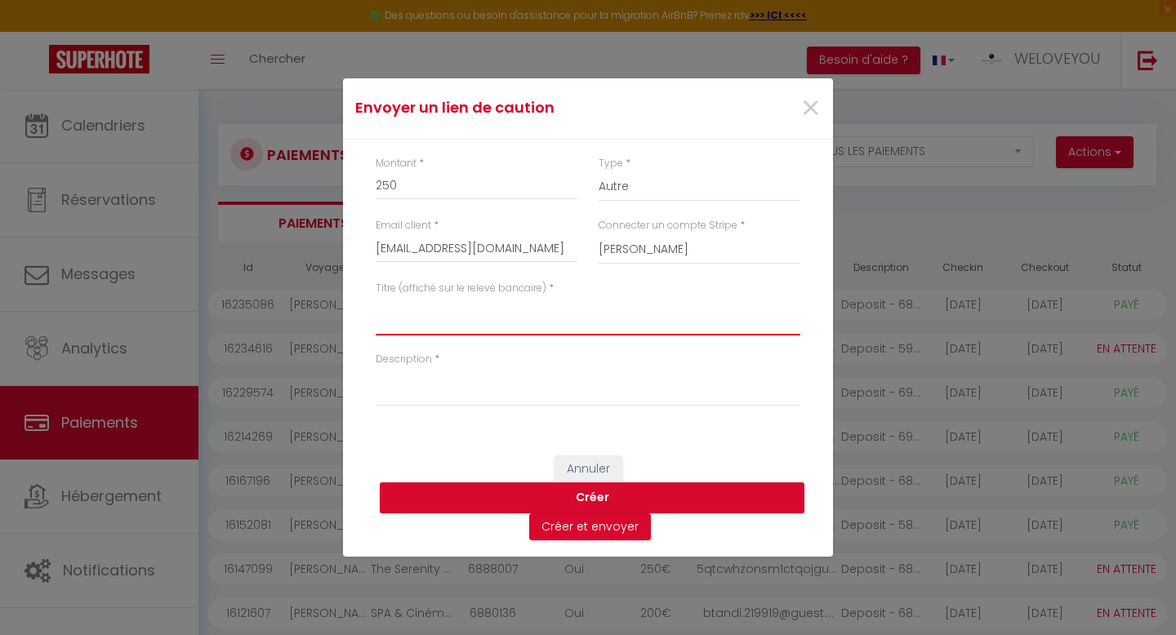
click at [416, 333] on textarea "Titre (affiché sur le relevé bancaire)" at bounding box center [588, 315] width 425 height 39
type textarea "WELOVEYOU"
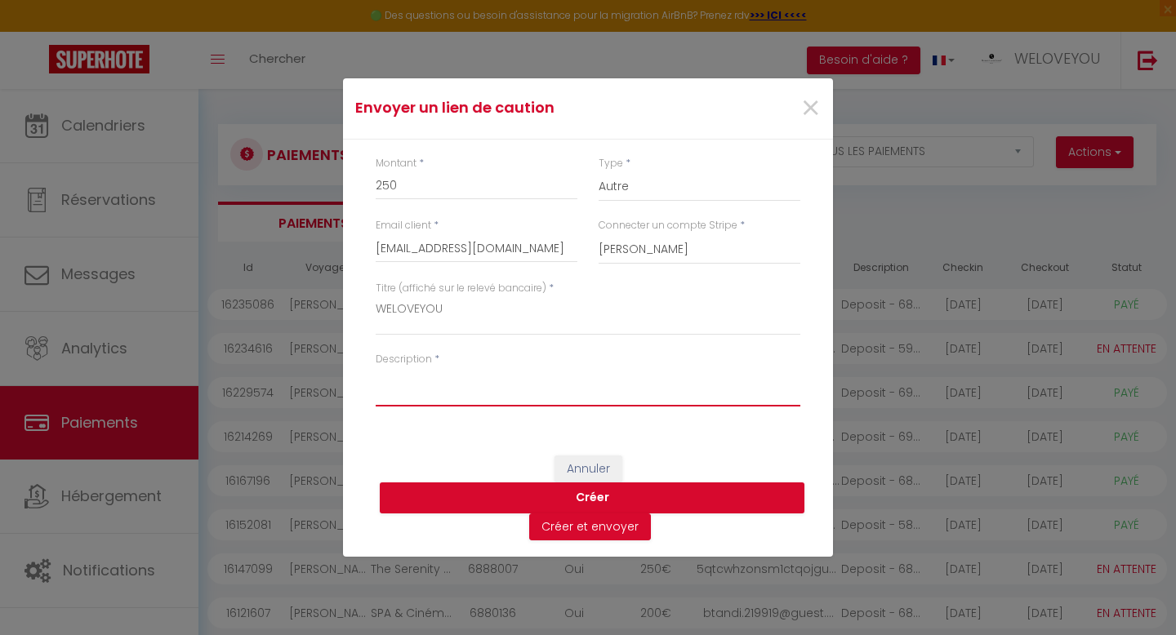
click at [421, 397] on textarea "Description" at bounding box center [588, 386] width 425 height 39
type textarea "Dépôt de garantie à valider avant votre arrivée"
click at [591, 500] on button "Créer" at bounding box center [592, 498] width 425 height 31
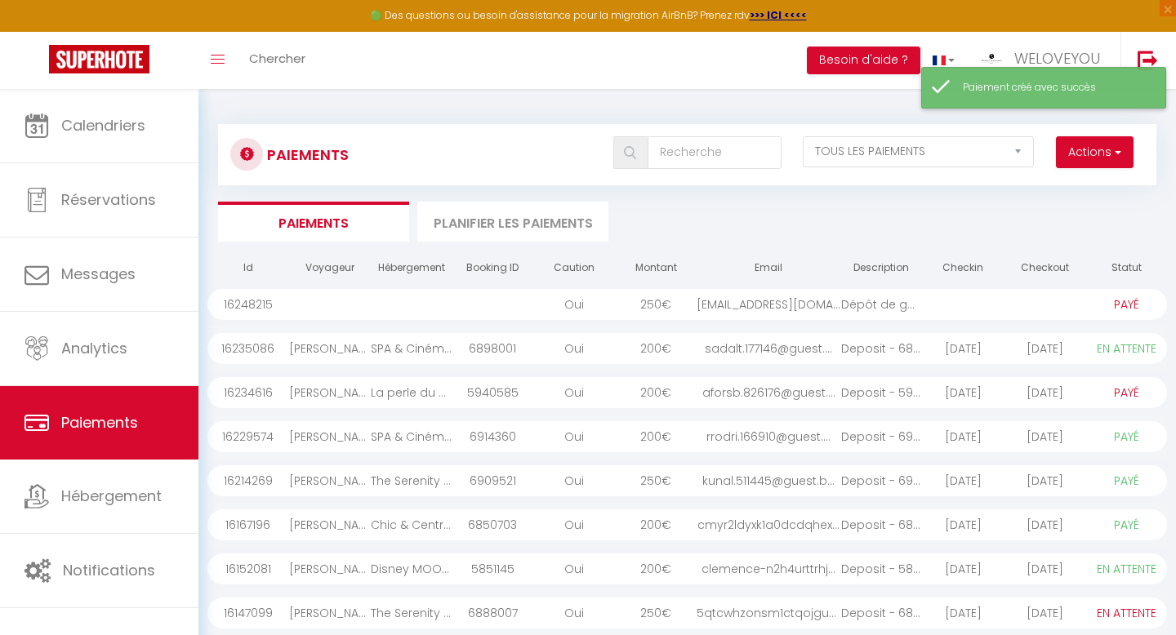
click at [1009, 91] on div "Paiement créé avec succès" at bounding box center [1056, 88] width 186 height 16
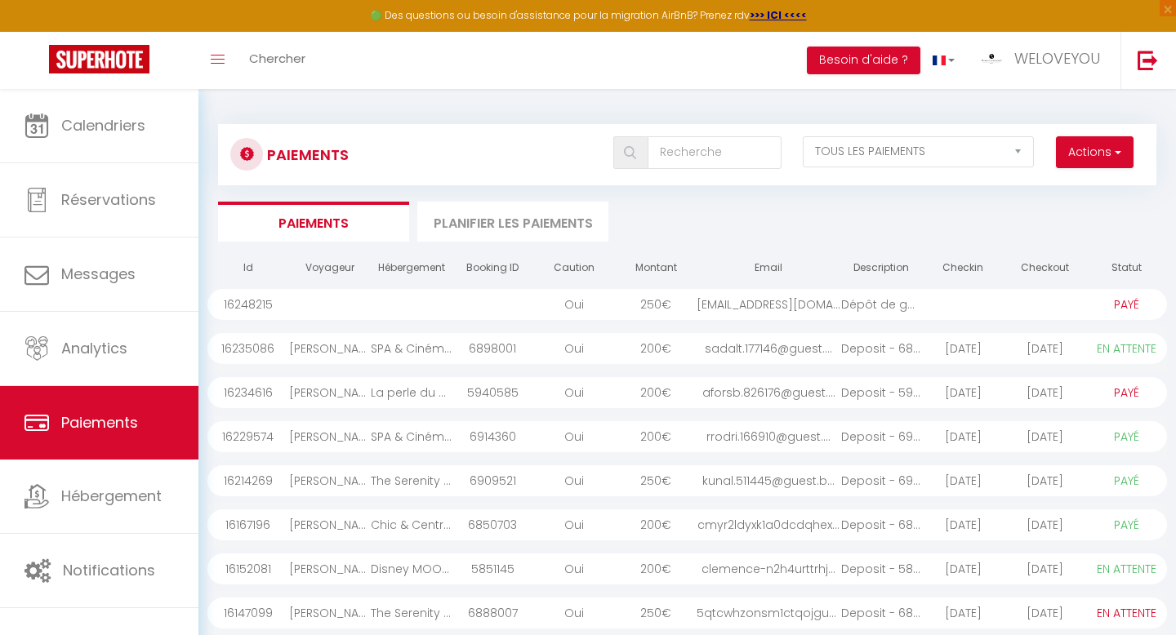
click at [1111, 297] on select "PAYÉ EN ATTENTE" at bounding box center [1126, 305] width 82 height 18
click at [916, 298] on div "Dépôt de garantie à ..." at bounding box center [882, 304] width 82 height 31
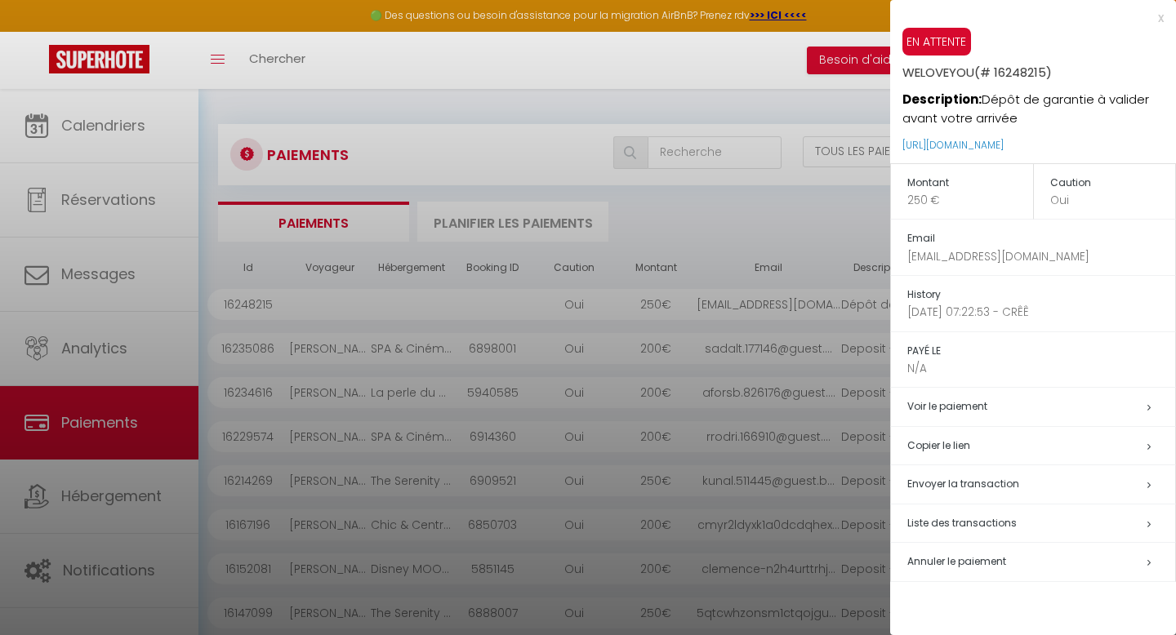
click at [962, 447] on h5 "Copier le lien" at bounding box center [1041, 446] width 268 height 19
